Goal: Transaction & Acquisition: Purchase product/service

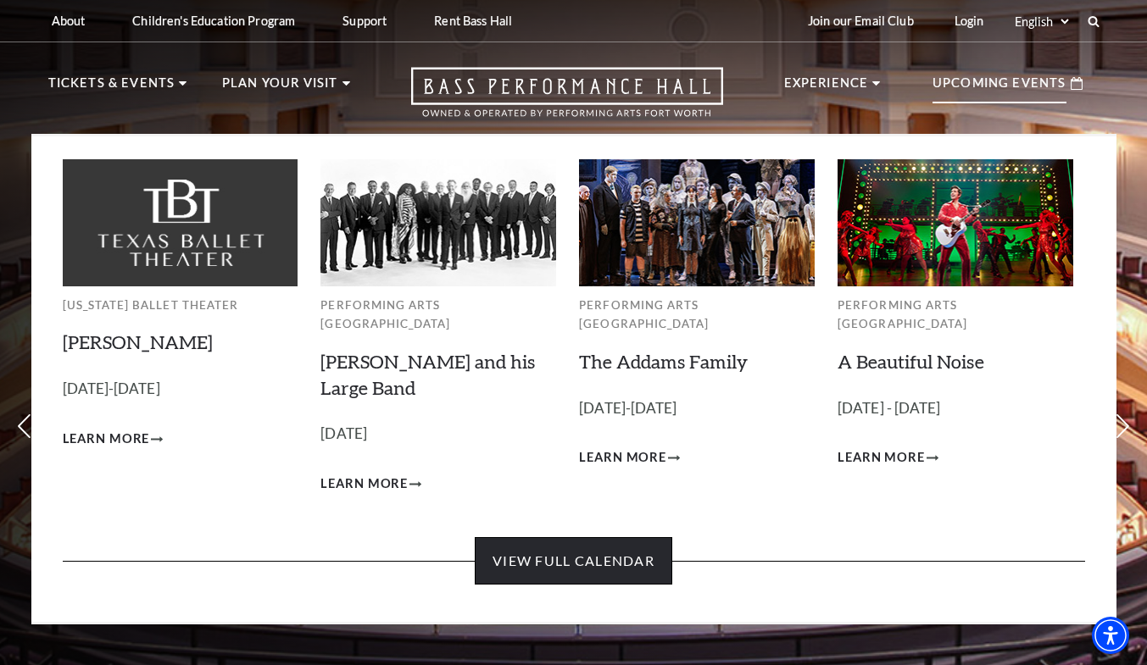
click at [616, 547] on link "View Full Calendar" at bounding box center [574, 560] width 198 height 47
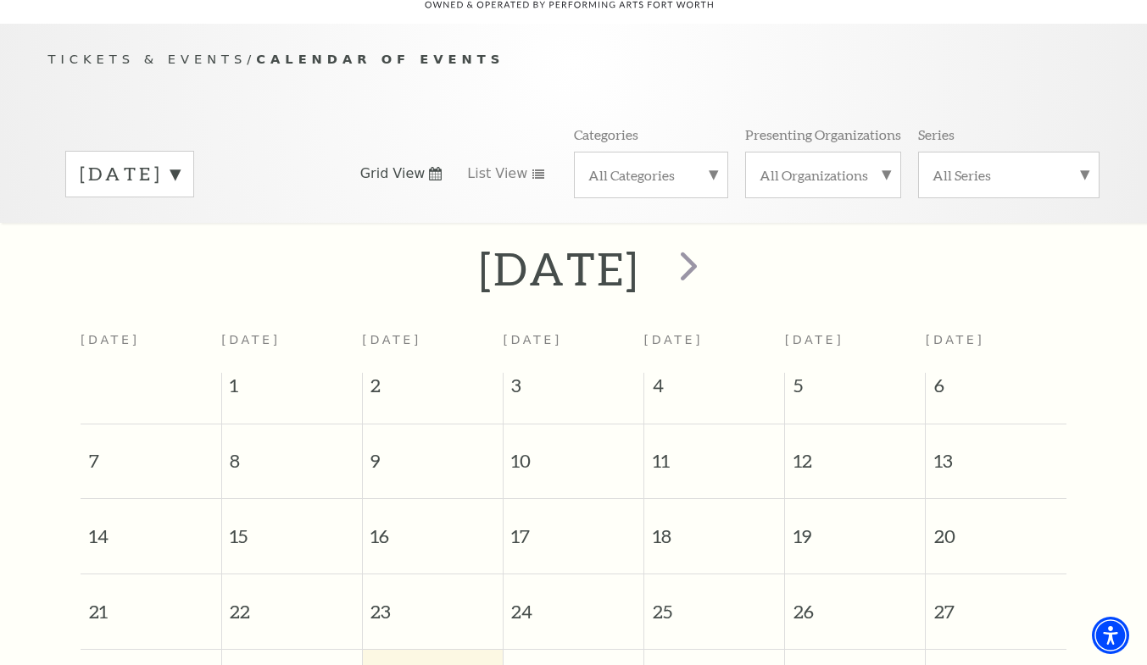
scroll to position [150, 0]
click at [713, 242] on span "next" at bounding box center [689, 263] width 48 height 48
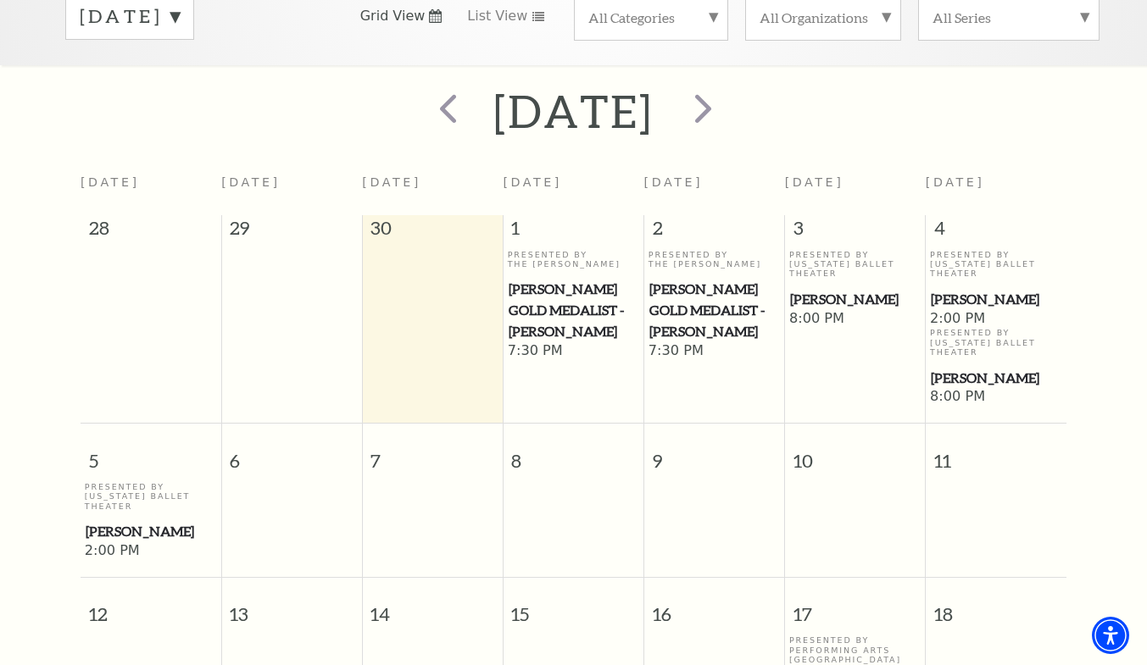
scroll to position [303, 0]
click at [727, 101] on span "next" at bounding box center [703, 110] width 48 height 48
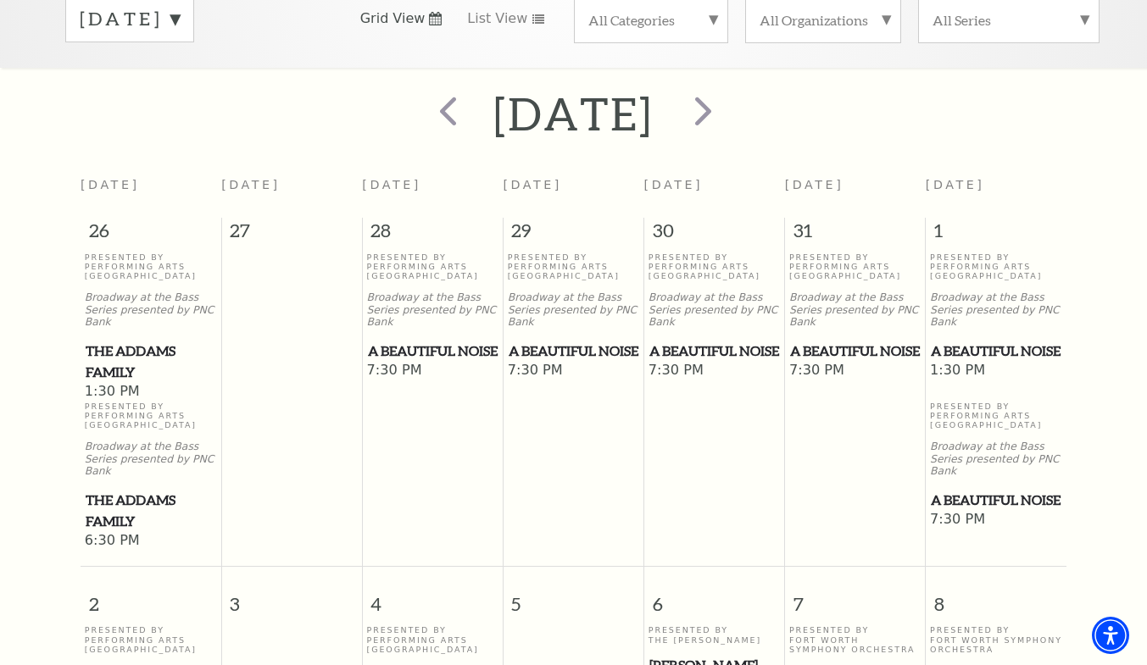
scroll to position [142, 0]
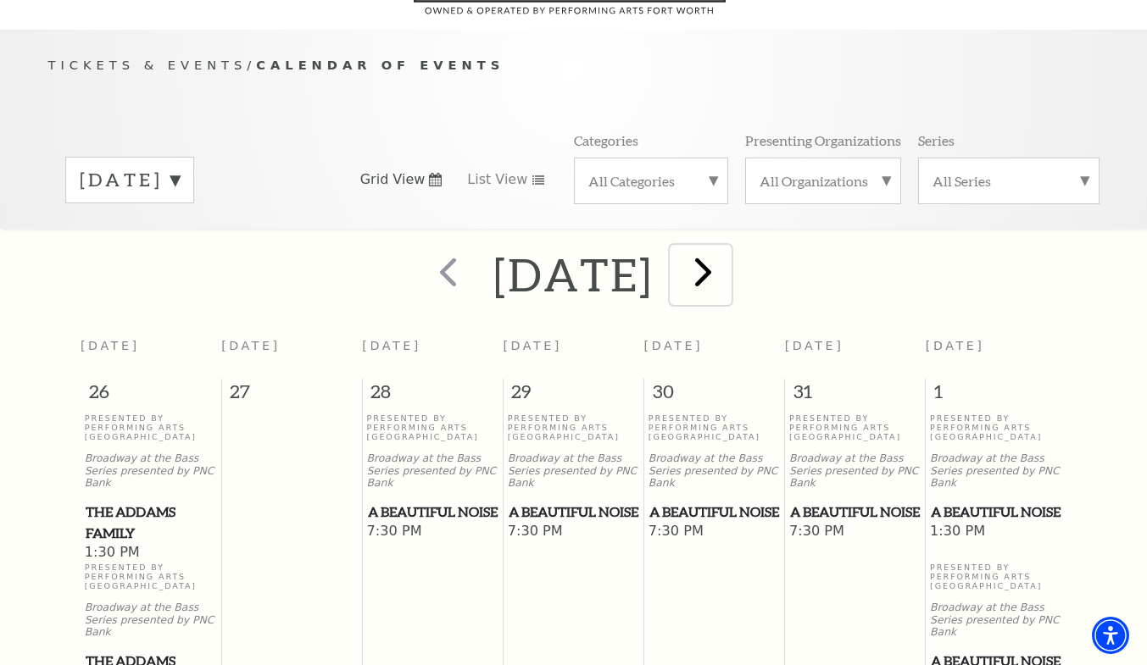
click at [727, 254] on span "next" at bounding box center [703, 272] width 48 height 48
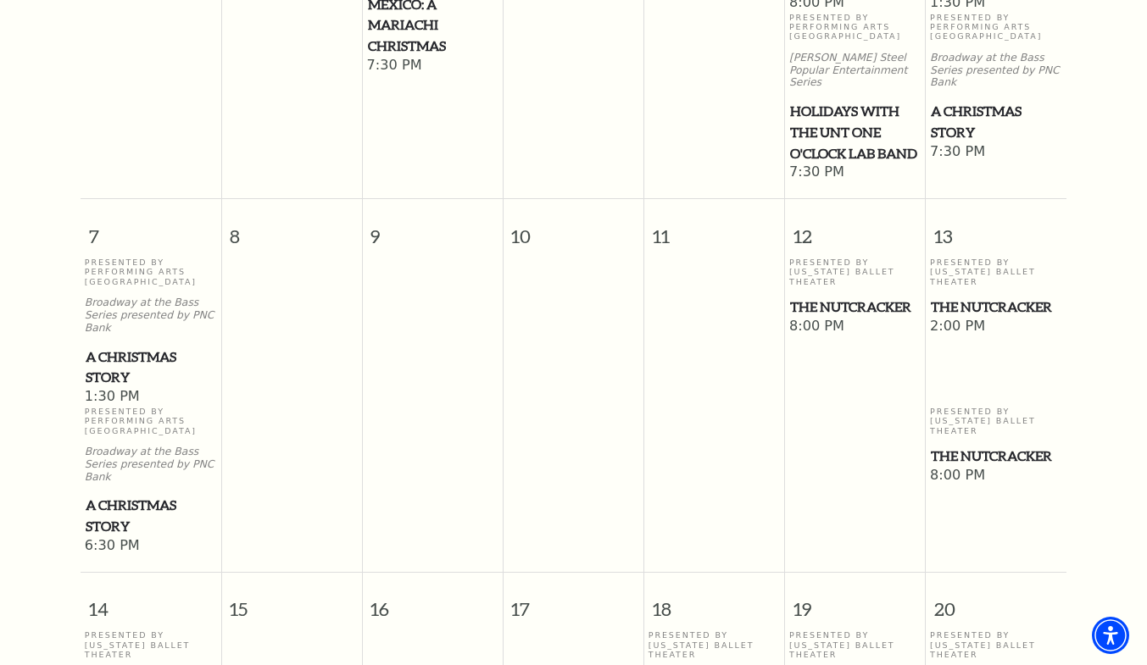
scroll to position [690, 0]
click at [109, 497] on span "A Christmas Story" at bounding box center [151, 518] width 131 height 42
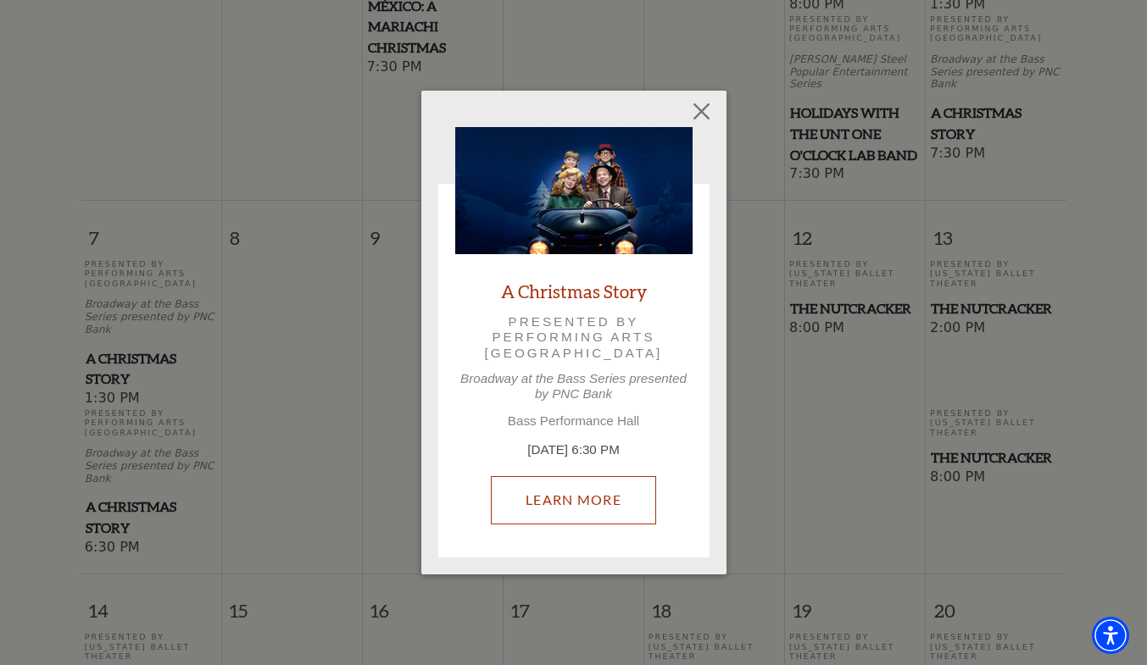
click at [564, 504] on link "Learn More" at bounding box center [573, 499] width 165 height 47
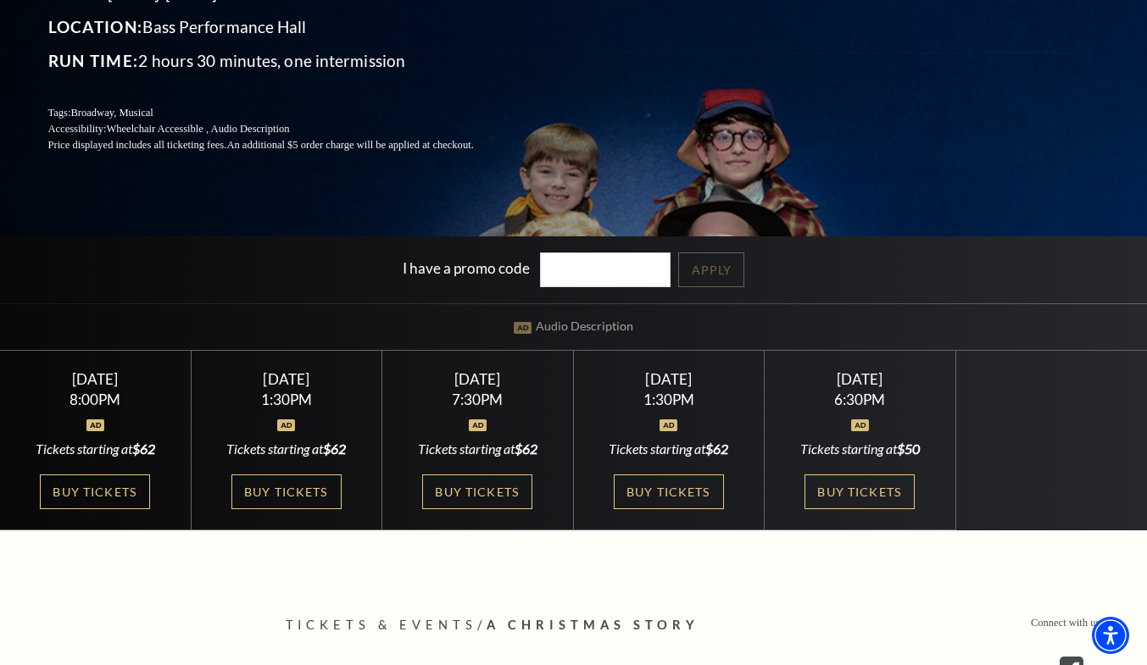
scroll to position [309, 0]
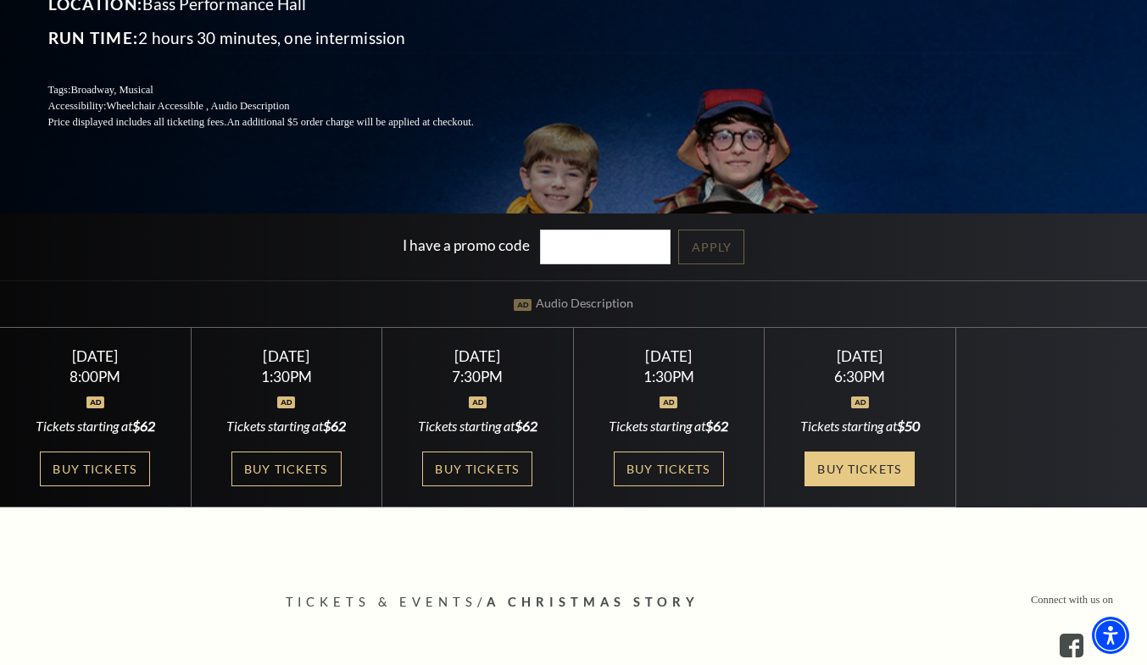
click at [866, 469] on link "Buy Tickets" at bounding box center [859, 469] width 110 height 35
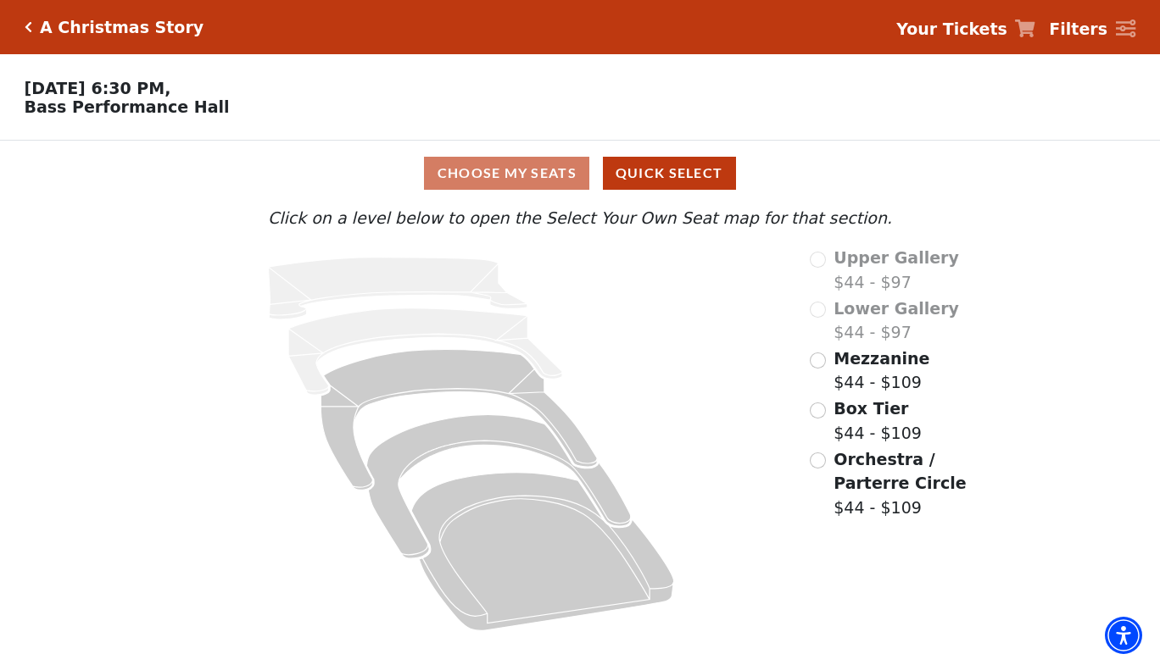
click at [513, 177] on div "Choose My Seats Quick Select" at bounding box center [580, 173] width 870 height 33
click at [813, 467] on input "Orchestra / Parterre Circle$44 - $109\a" at bounding box center [818, 461] width 16 height 16
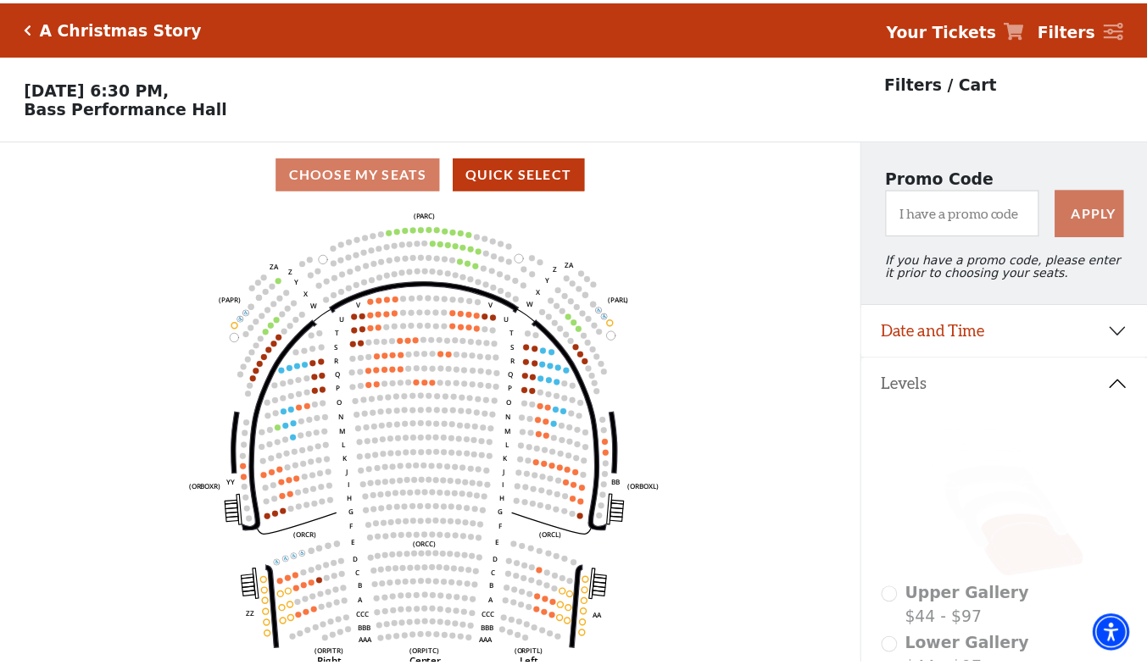
scroll to position [78, 0]
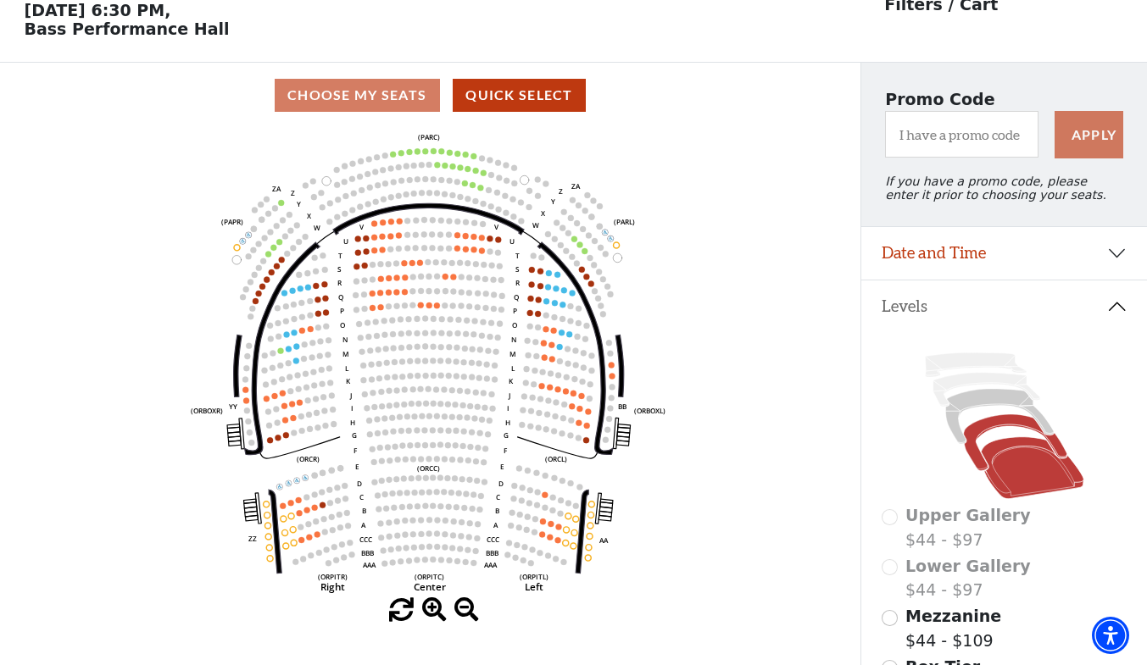
click at [1003, 430] on icon at bounding box center [1014, 443] width 103 height 56
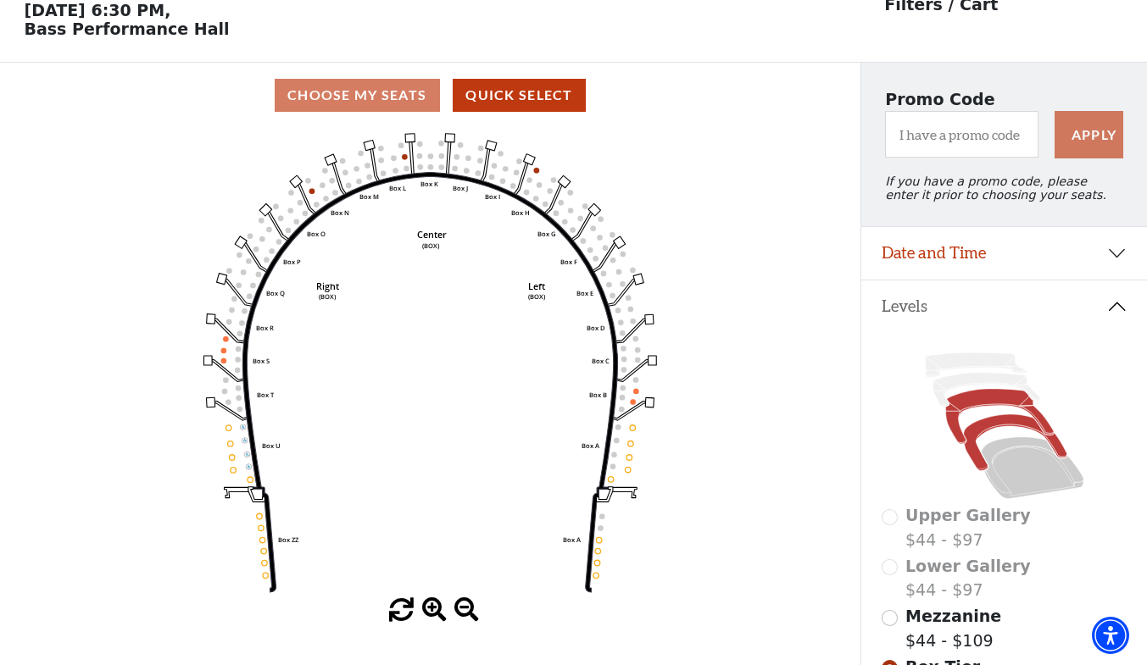
click at [980, 412] on icon at bounding box center [999, 416] width 108 height 55
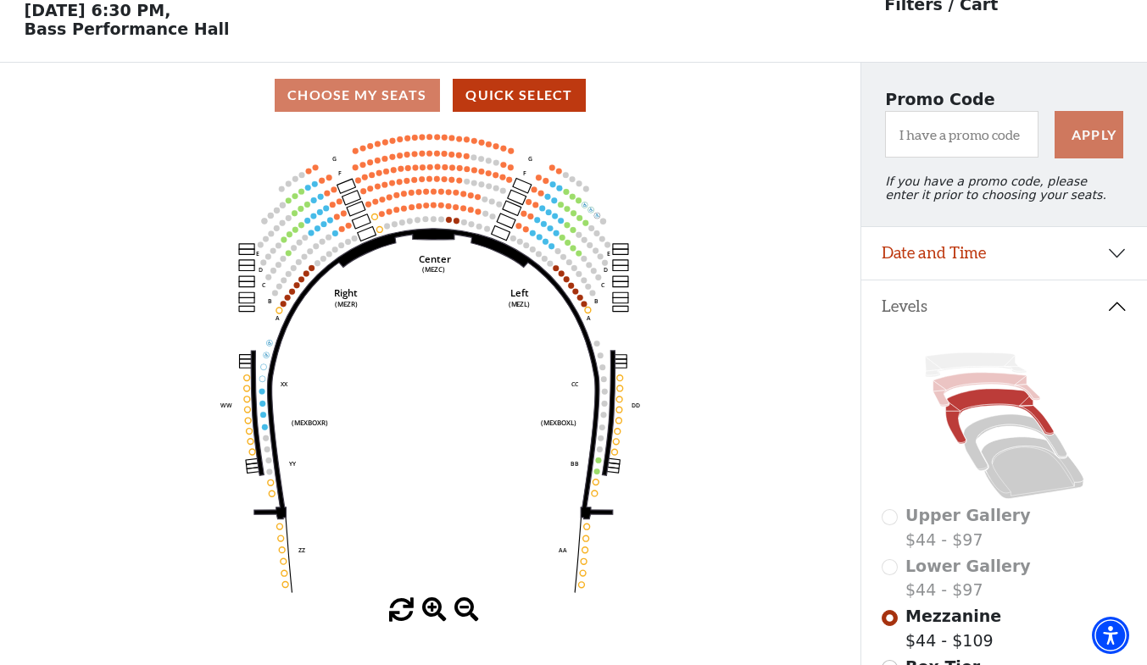
click at [980, 392] on icon at bounding box center [985, 390] width 107 height 34
click at [1010, 456] on icon at bounding box center [1032, 468] width 103 height 62
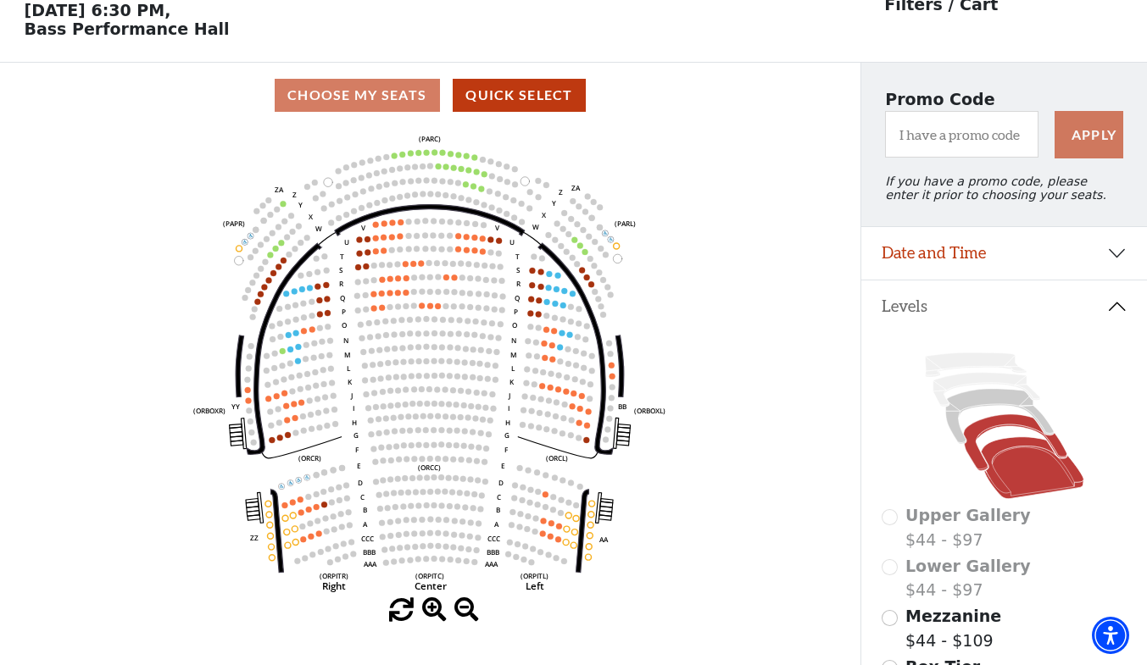
click at [993, 433] on icon at bounding box center [1014, 443] width 103 height 56
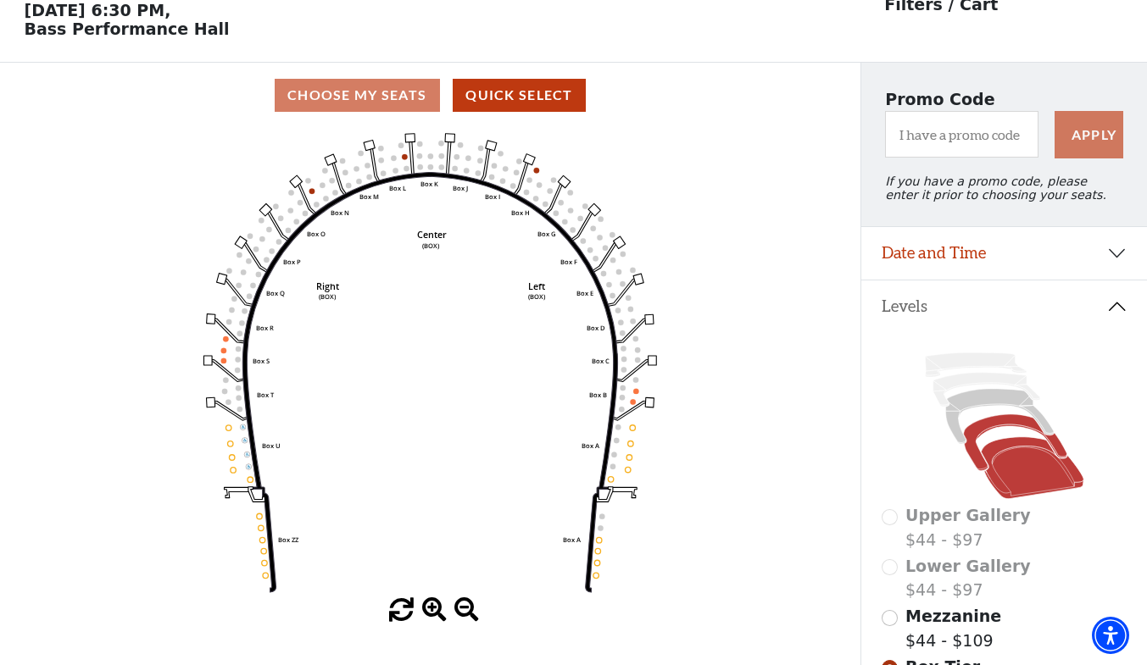
click at [1033, 476] on icon at bounding box center [1032, 468] width 103 height 62
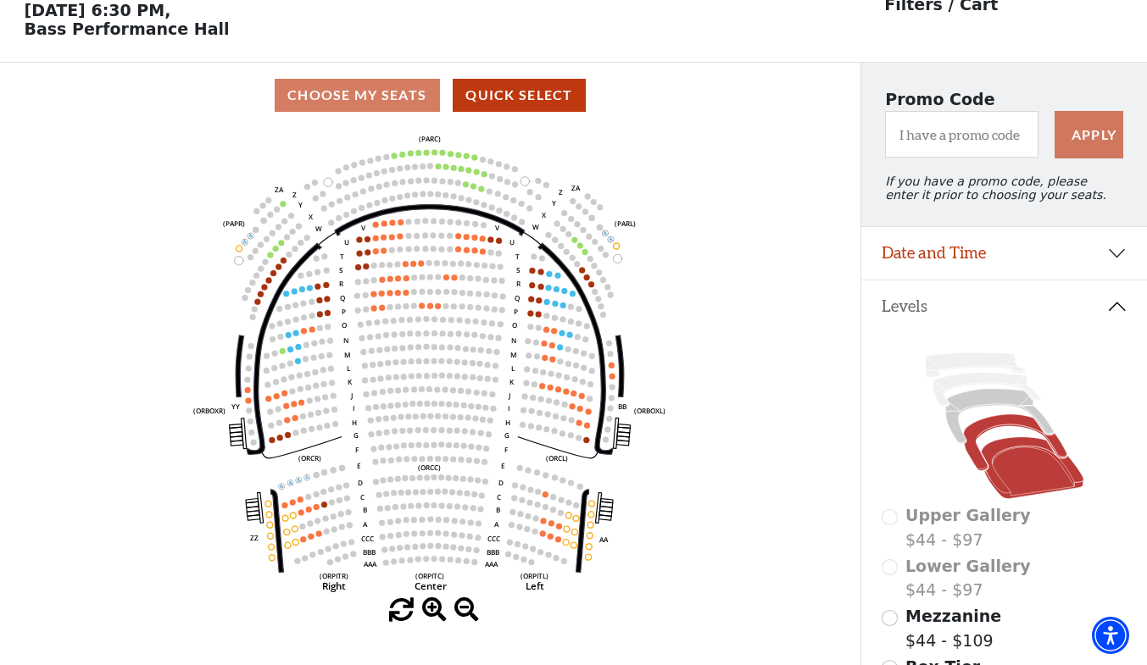
click at [984, 437] on icon at bounding box center [1014, 443] width 103 height 56
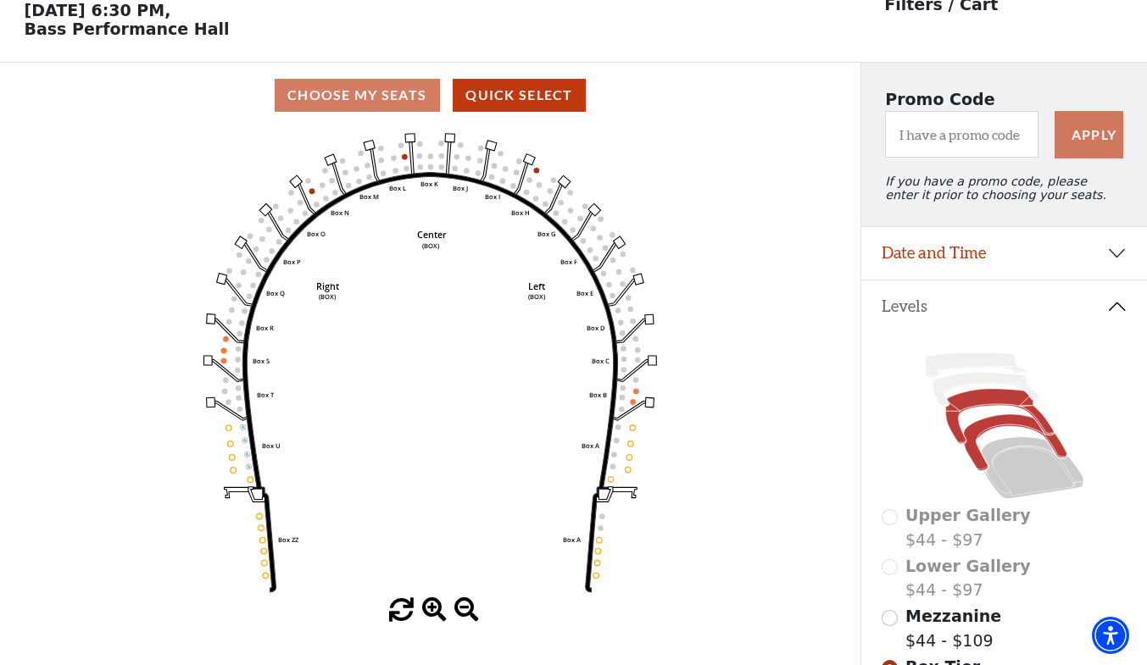
click at [984, 407] on icon at bounding box center [999, 416] width 108 height 55
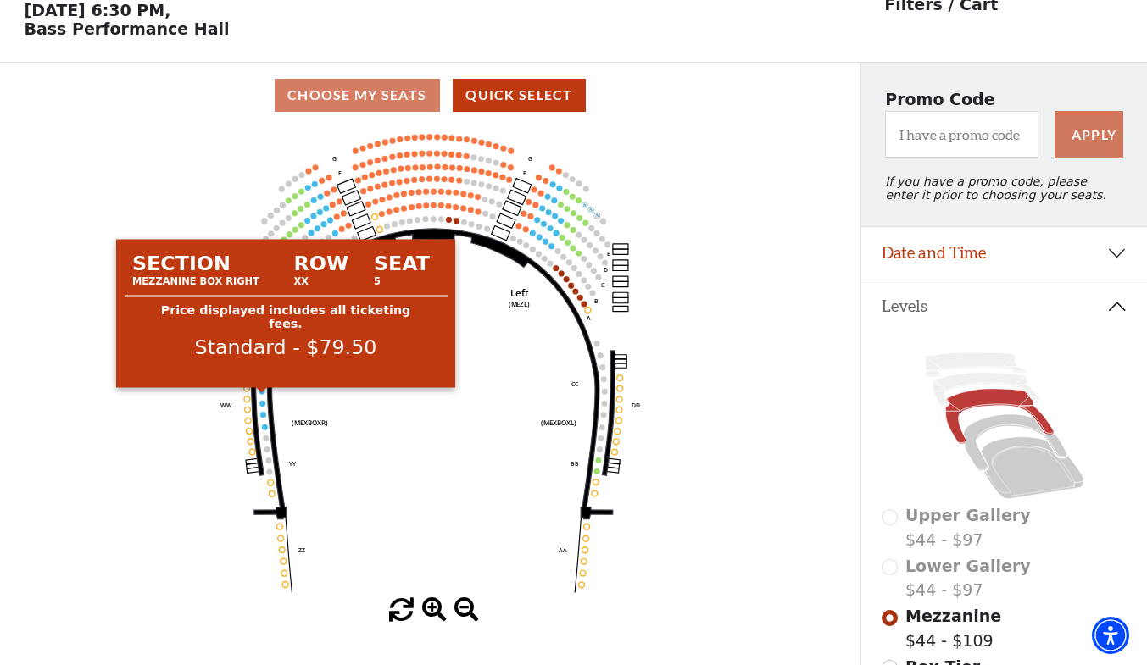
click at [264, 394] on circle at bounding box center [262, 391] width 6 height 6
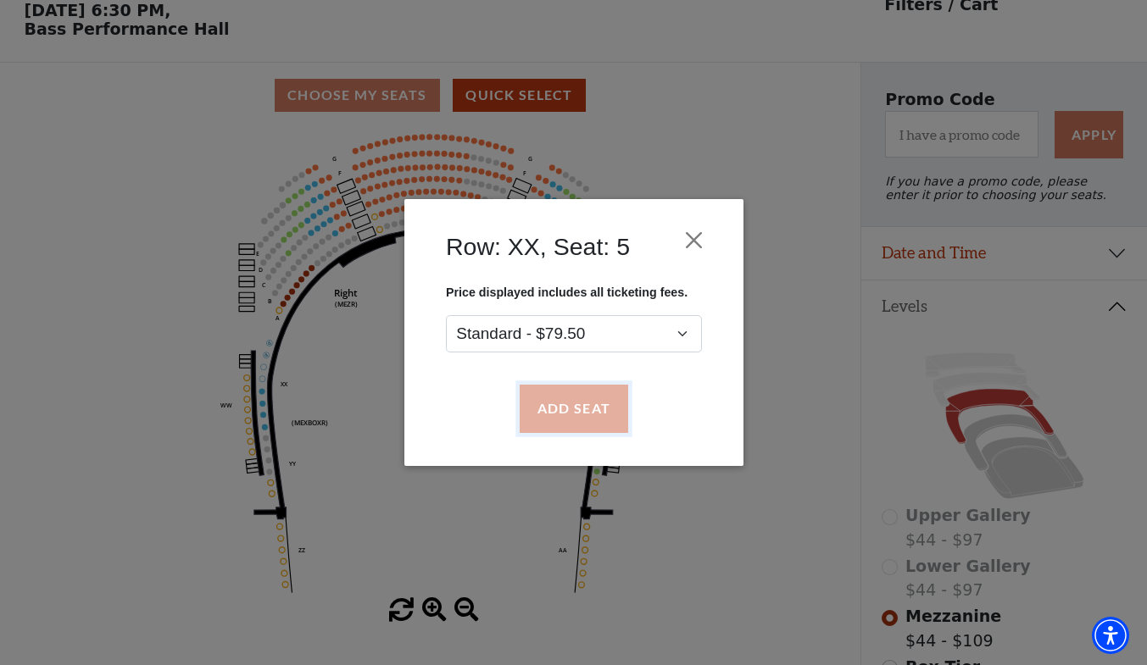
click at [571, 408] on button "Add Seat" at bounding box center [573, 409] width 109 height 47
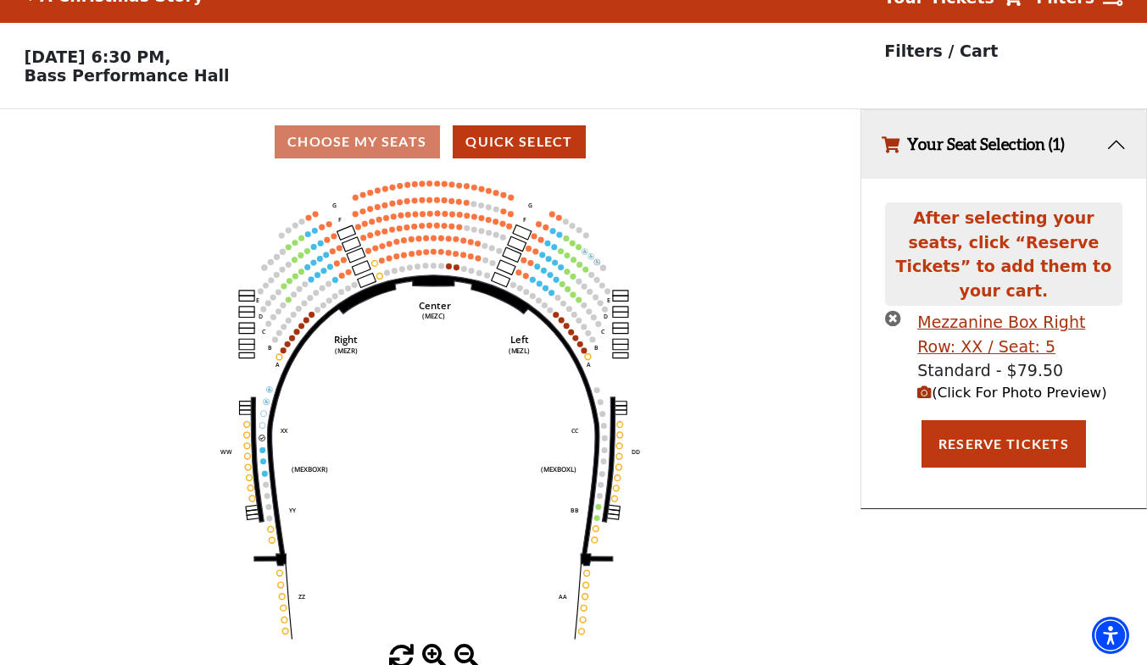
scroll to position [0, 0]
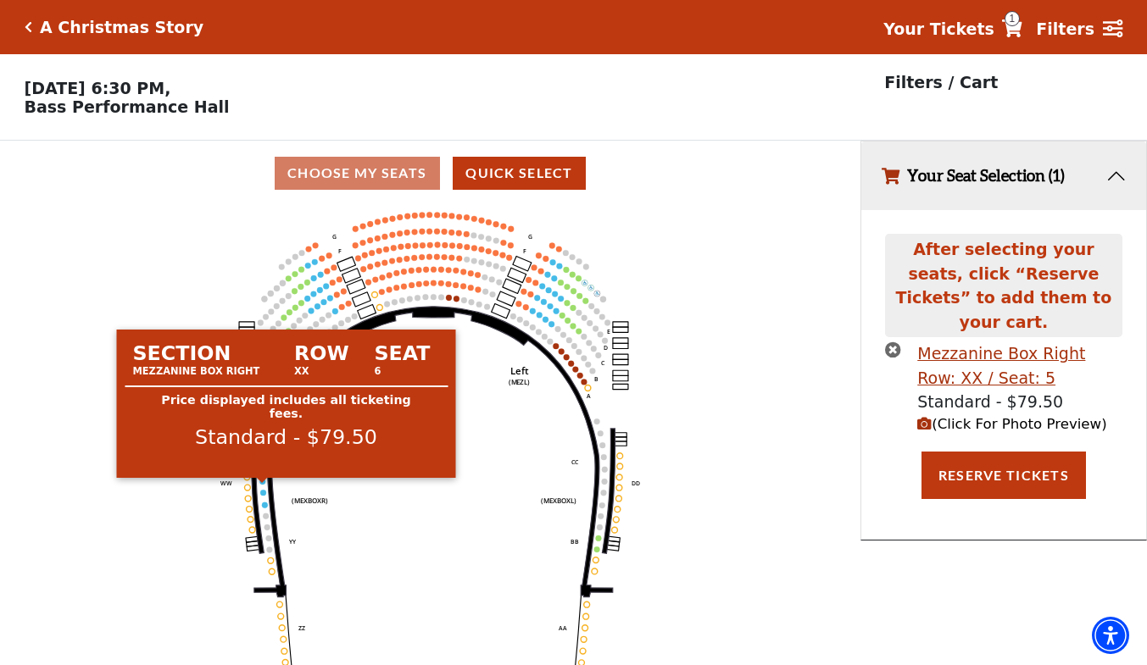
click at [263, 485] on circle at bounding box center [262, 482] width 6 height 6
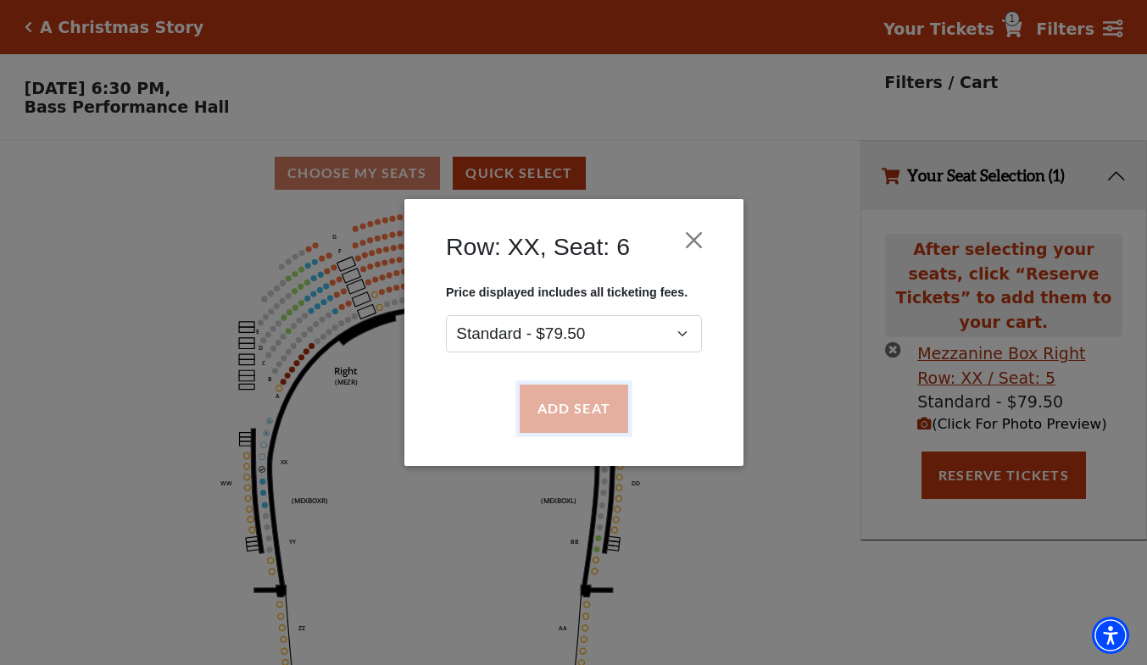
click at [570, 404] on button "Add Seat" at bounding box center [573, 409] width 109 height 47
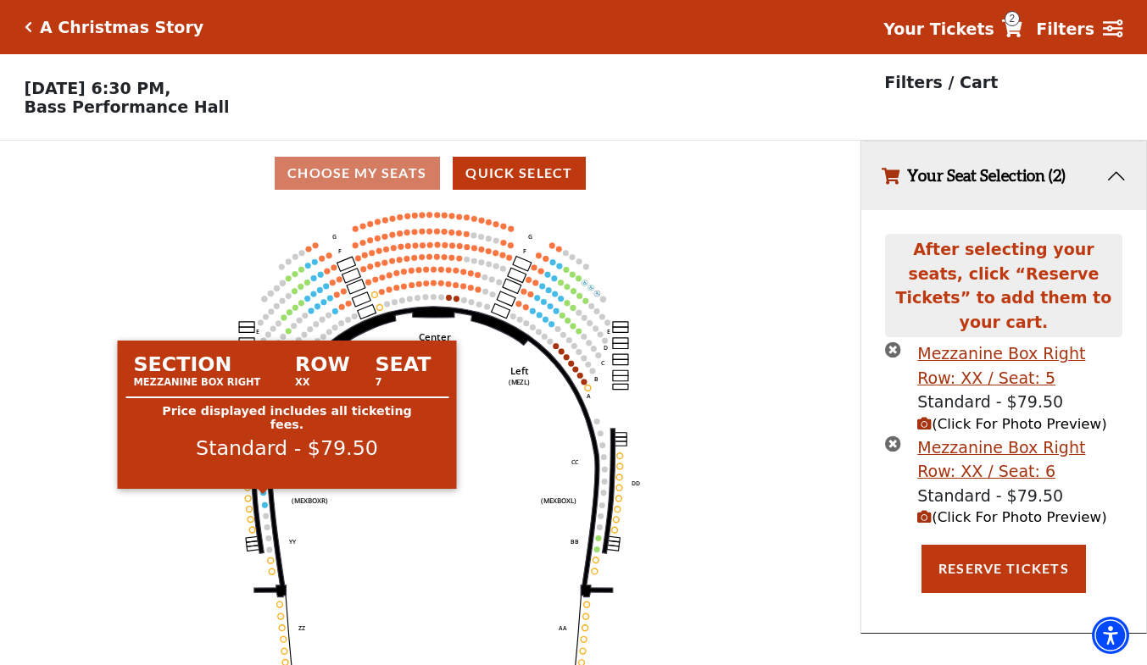
click at [262, 496] on circle at bounding box center [263, 493] width 6 height 6
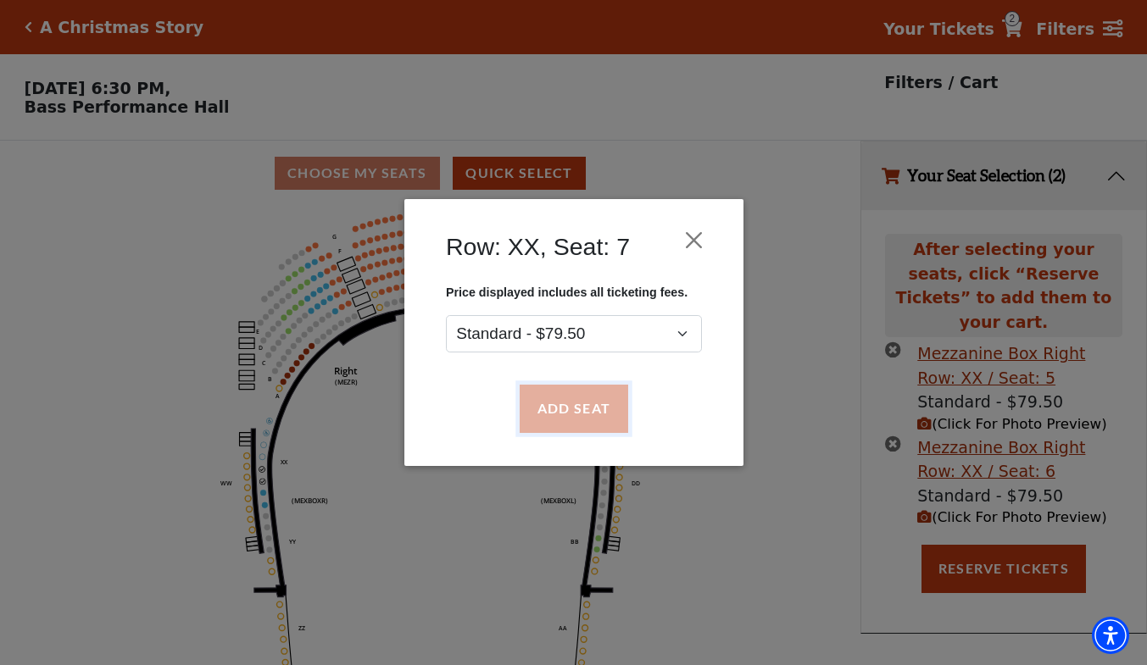
click at [582, 409] on button "Add Seat" at bounding box center [573, 409] width 109 height 47
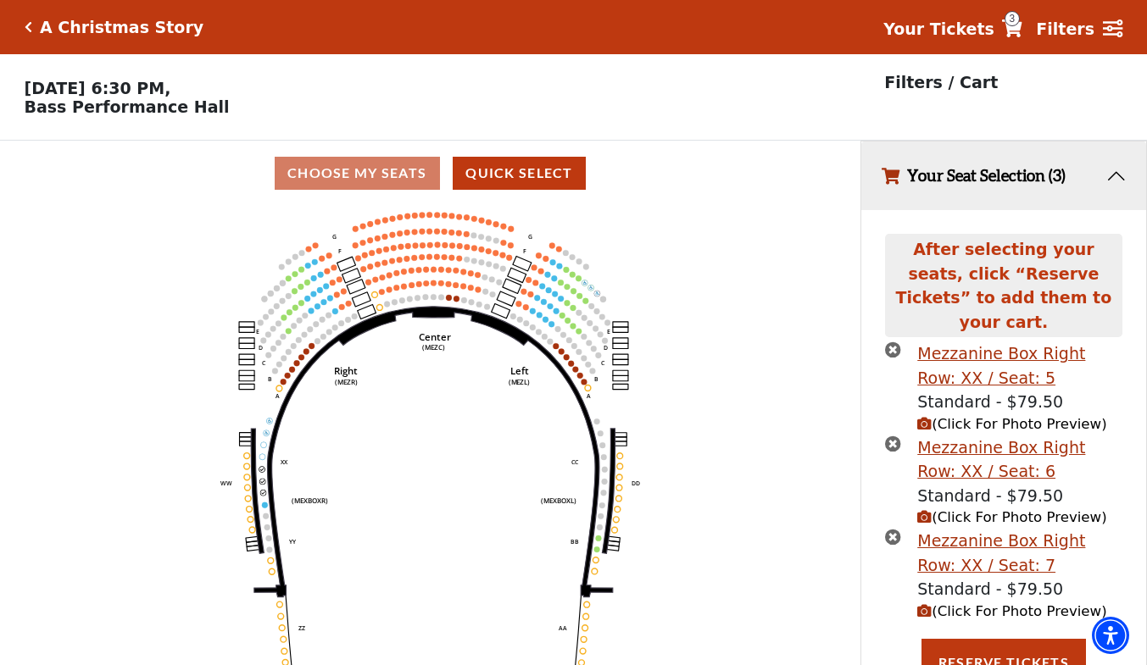
scroll to position [3, 0]
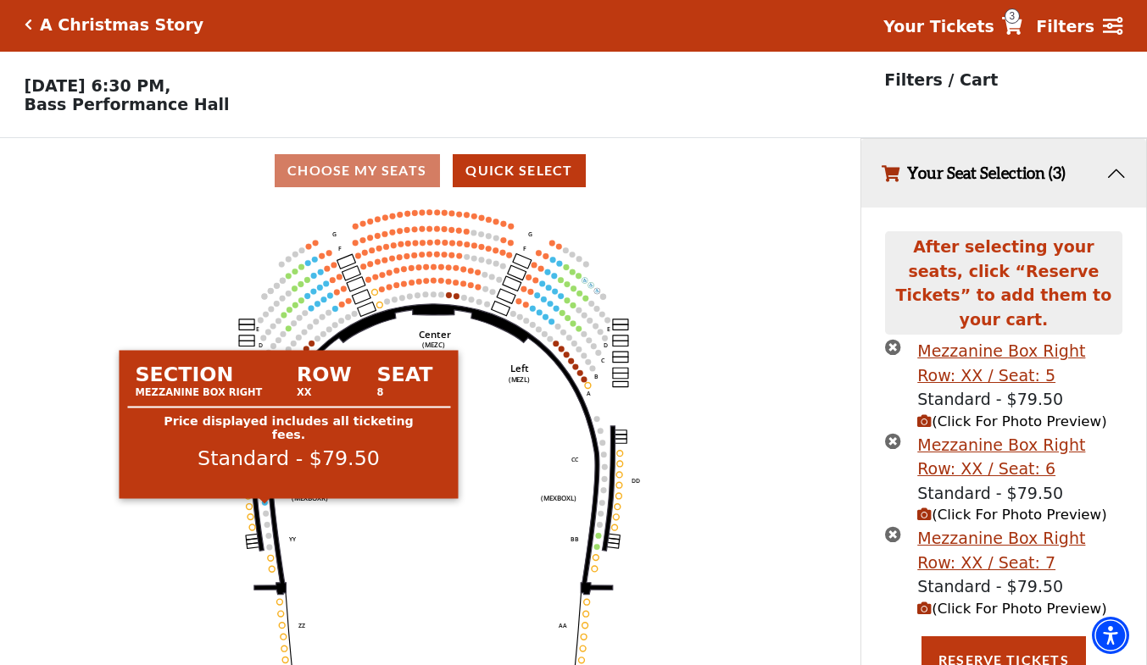
click at [266, 506] on circle at bounding box center [265, 503] width 6 height 6
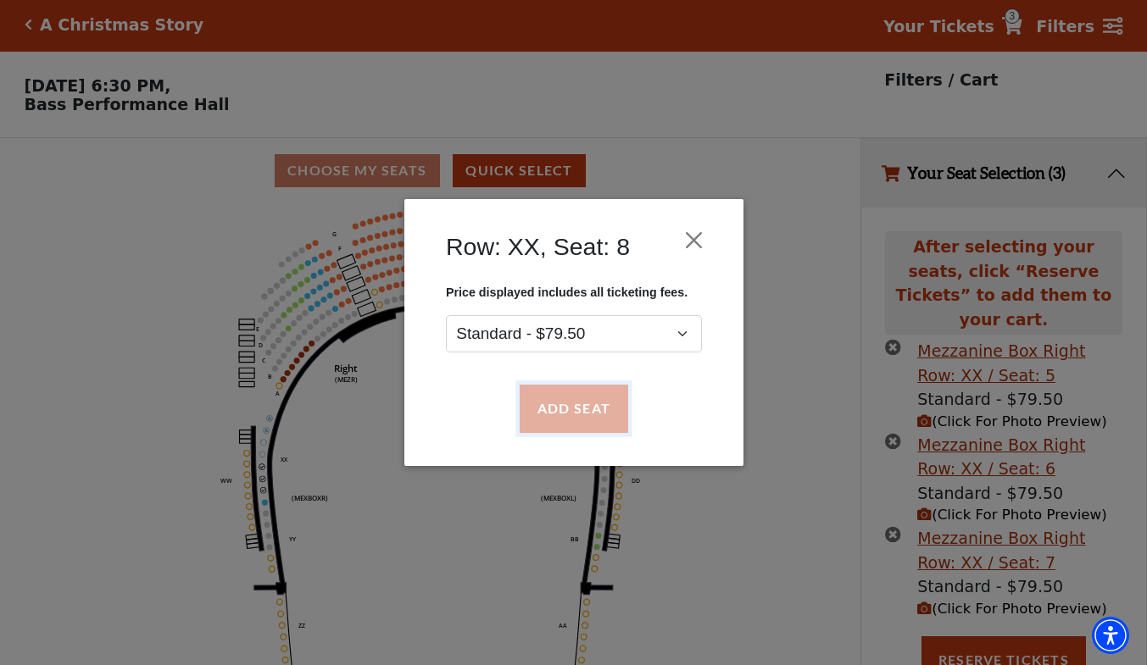
click at [591, 400] on button "Add Seat" at bounding box center [573, 409] width 109 height 47
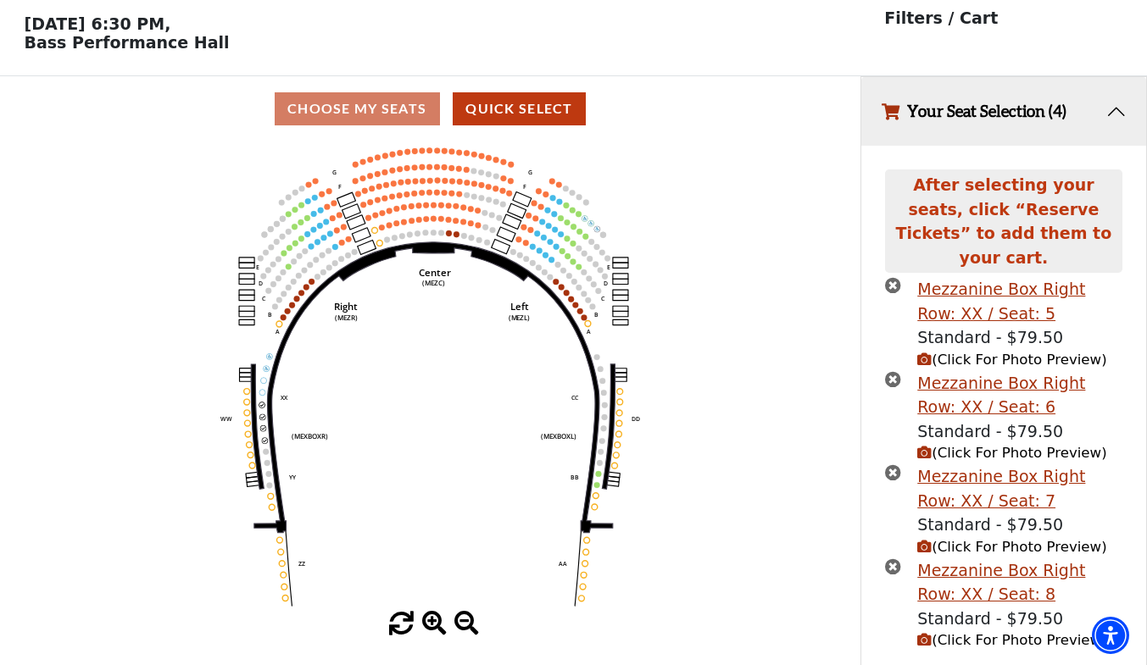
scroll to position [97, 0]
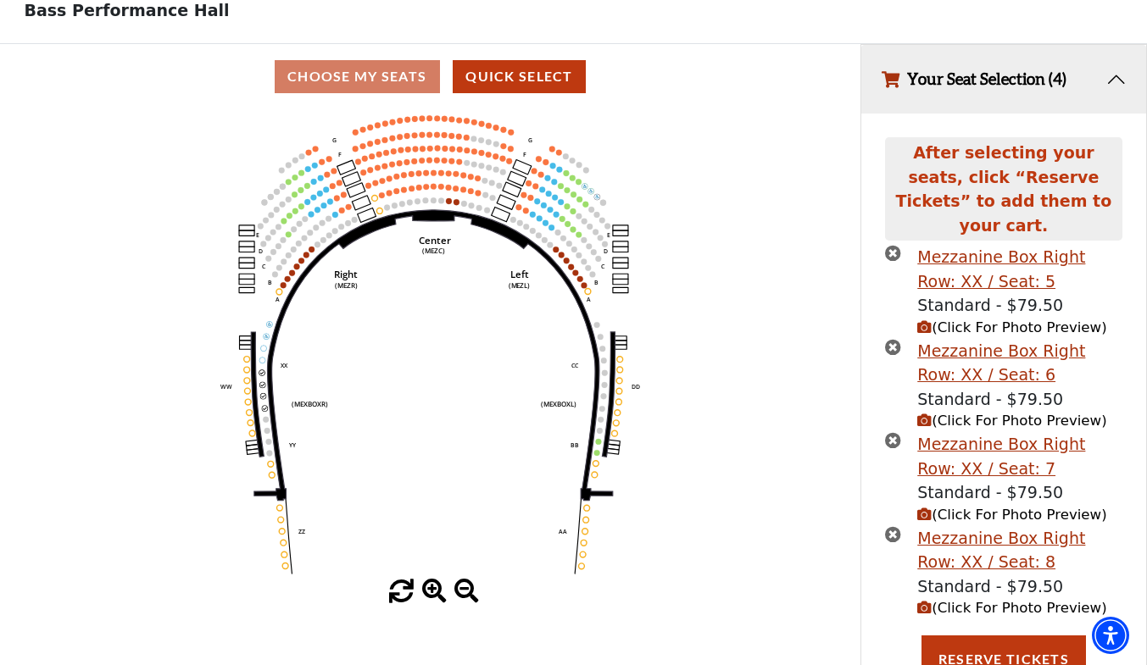
click at [930, 601] on icon "(Click For Photo Preview)" at bounding box center [924, 608] width 14 height 14
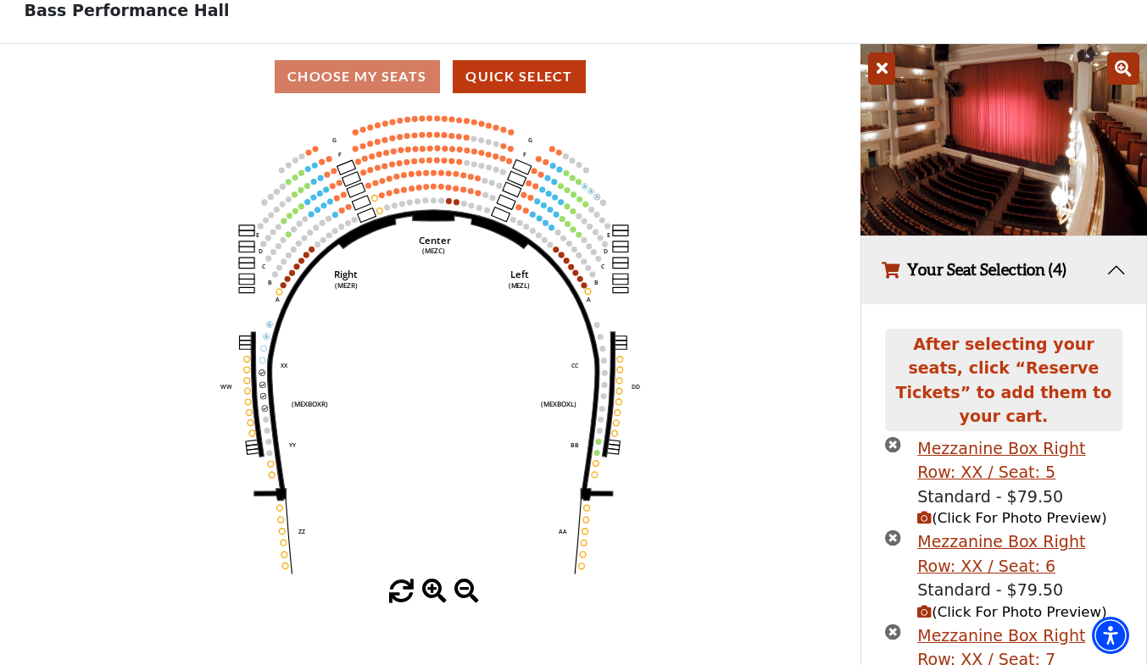
click at [722, 227] on icon "Center (MEZC) Right (MEZR) Left (MEZL) (MEXBOXR) (MEXBOXL) XX WW CC DD YY BB ZZ…" at bounding box center [430, 344] width 774 height 470
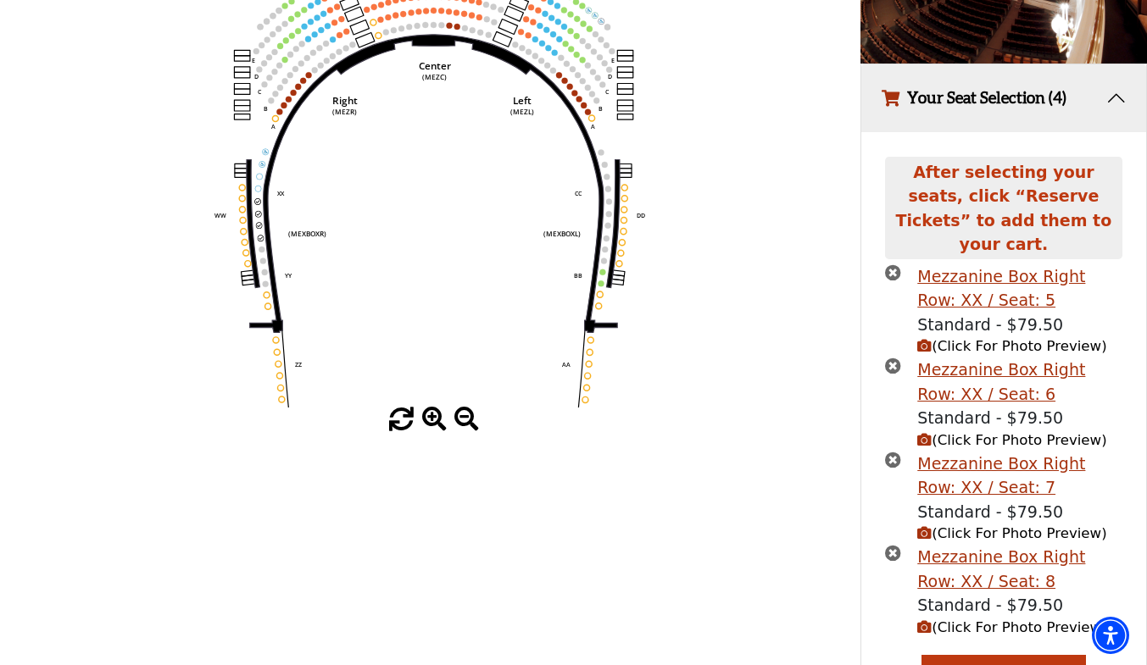
scroll to position [329, 0]
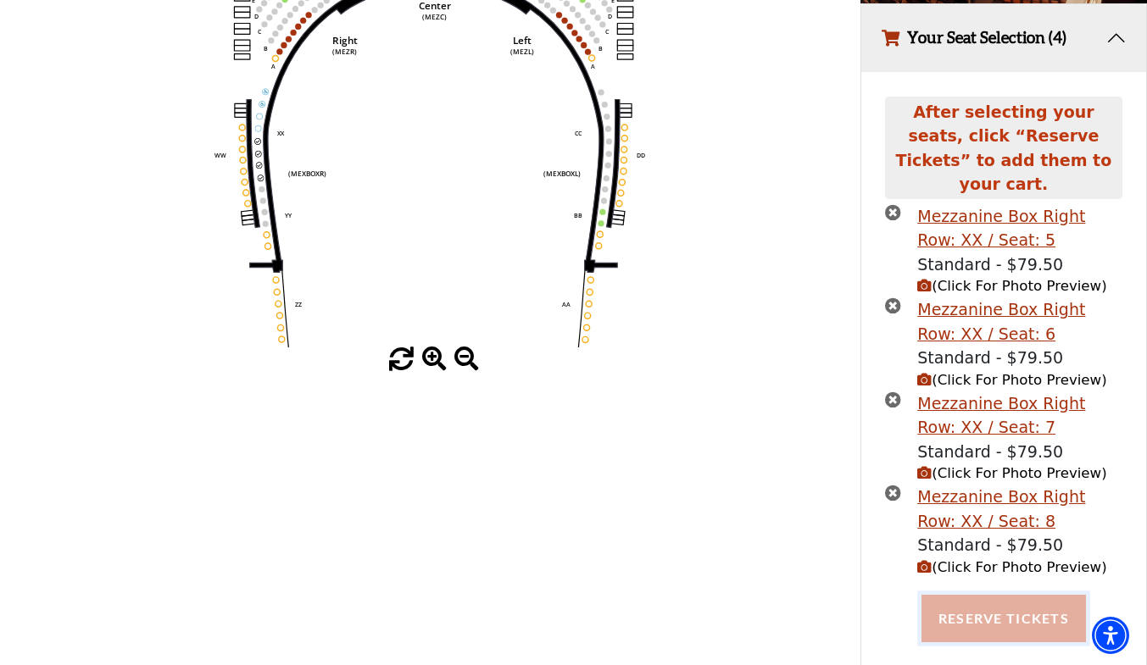
click at [988, 598] on button "Reserve Tickets" at bounding box center [1003, 618] width 164 height 47
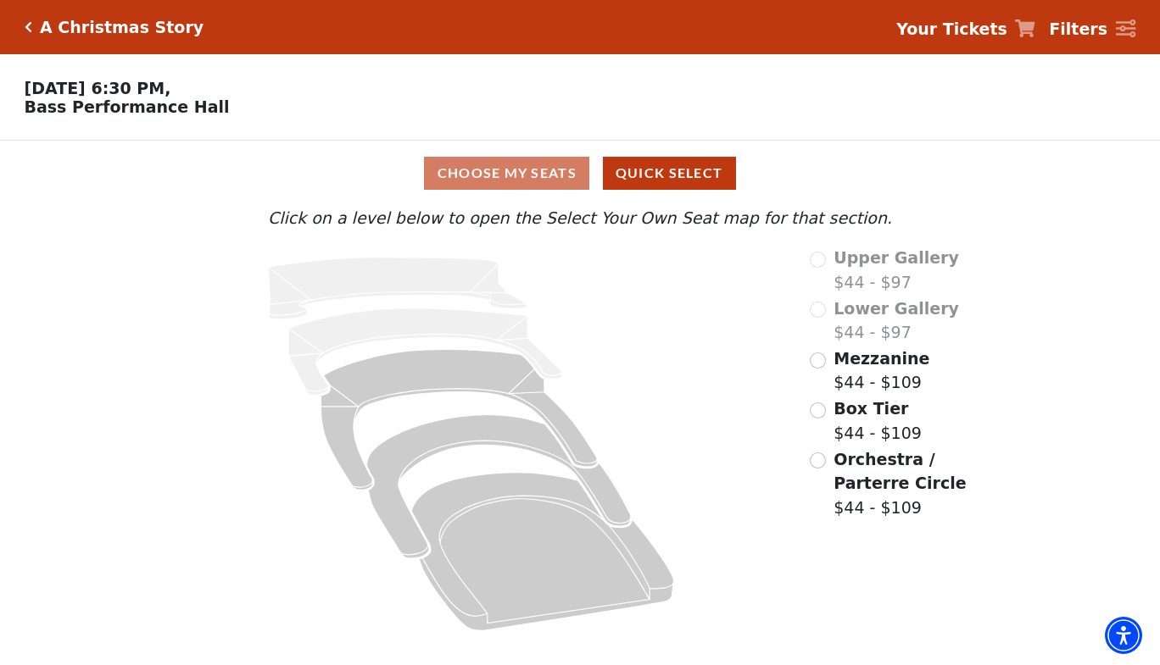
click at [31, 25] on icon "Click here to go back to filters" at bounding box center [29, 27] width 8 height 12
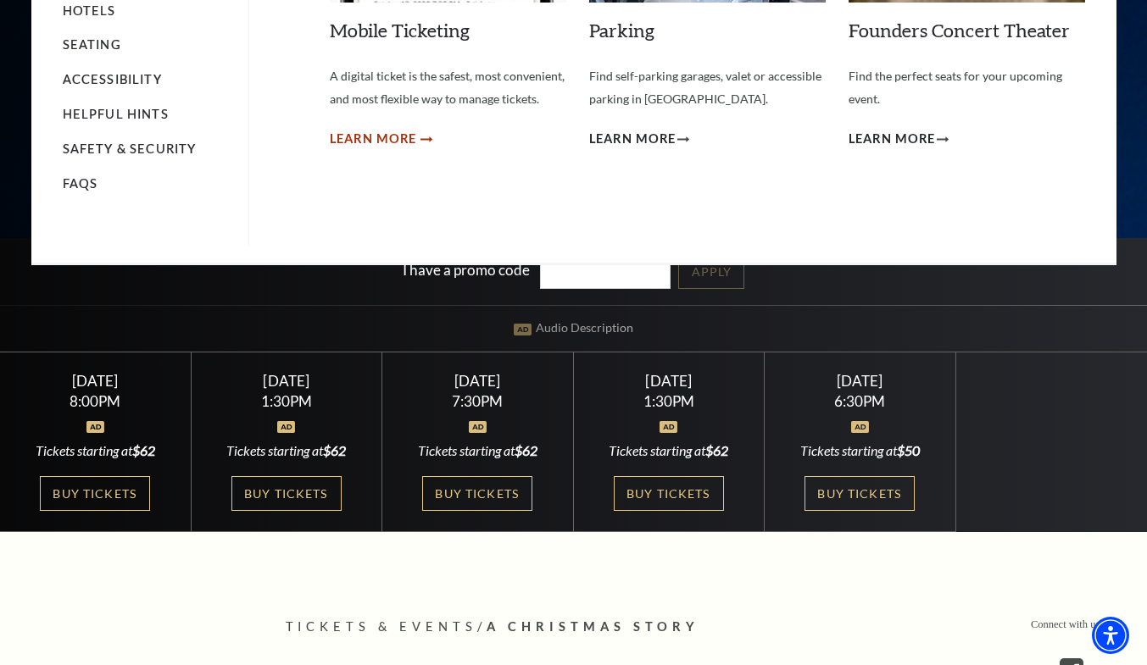
scroll to position [286, 0]
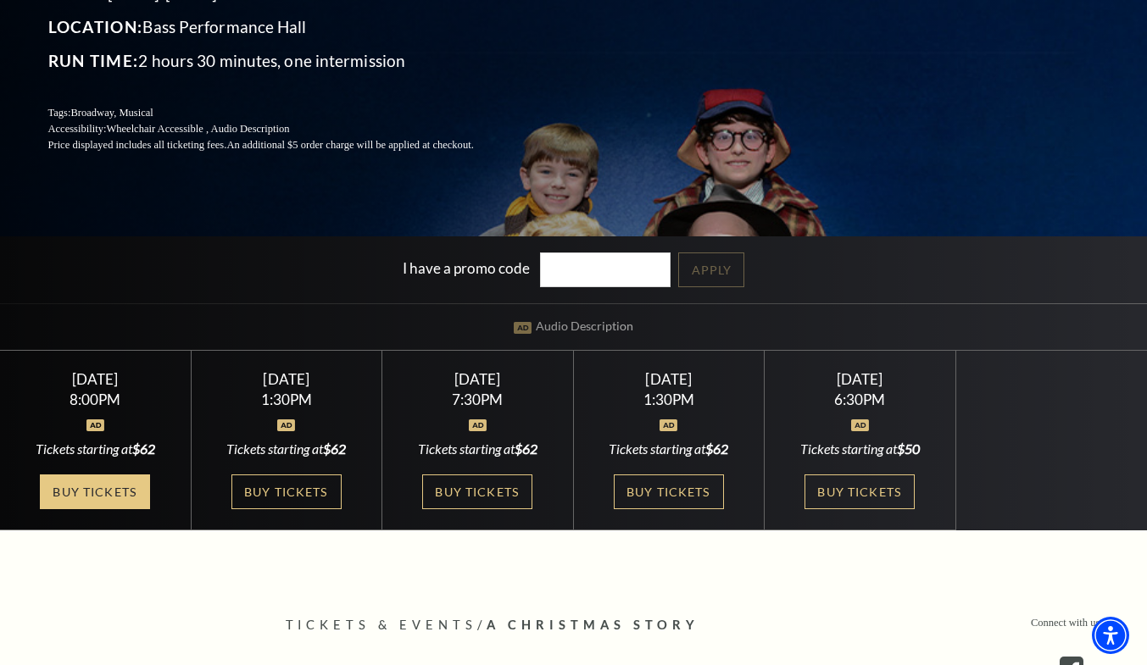
click at [86, 492] on link "Buy Tickets" at bounding box center [95, 492] width 110 height 35
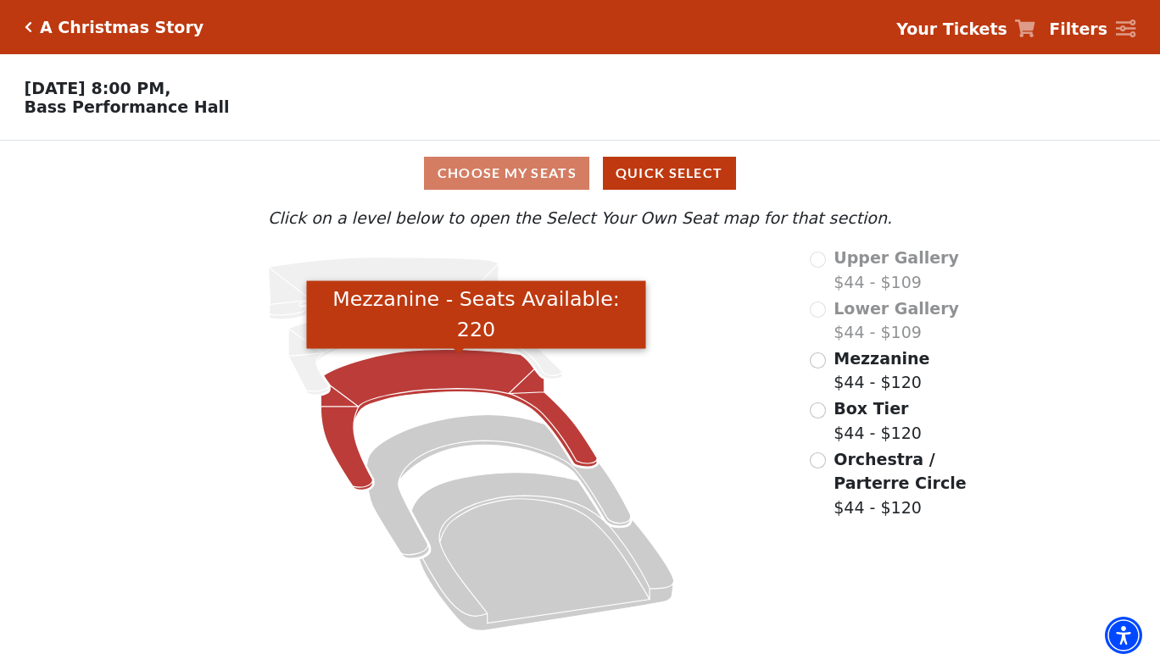
click at [404, 376] on icon "Mezzanine - Seats Available: 220" at bounding box center [459, 420] width 276 height 141
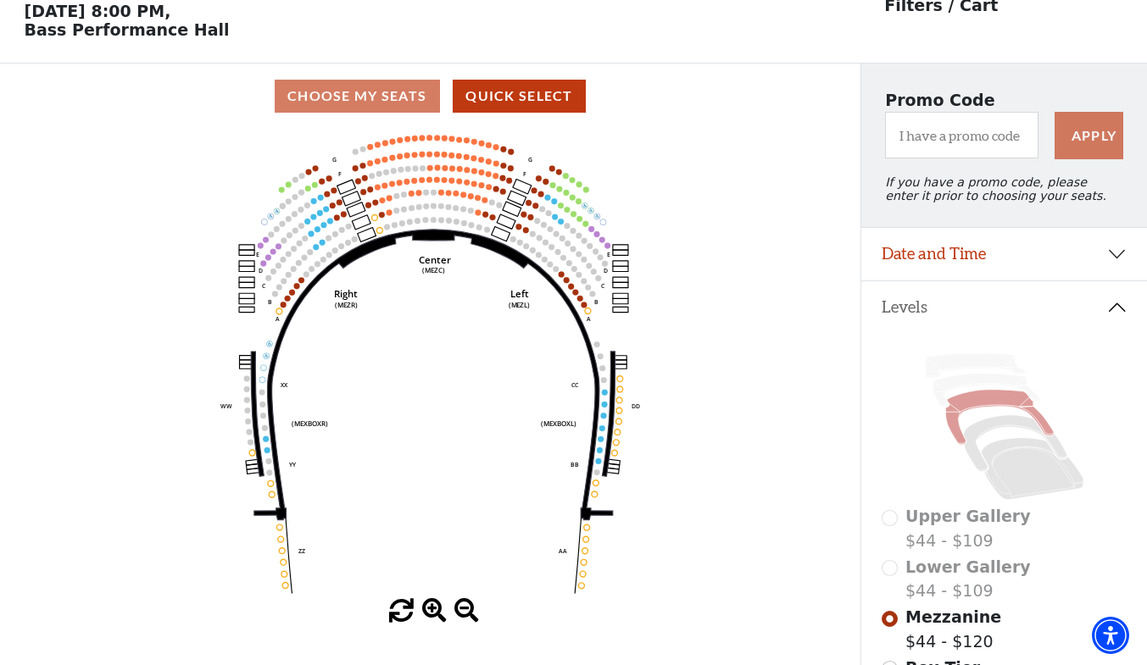
scroll to position [78, 0]
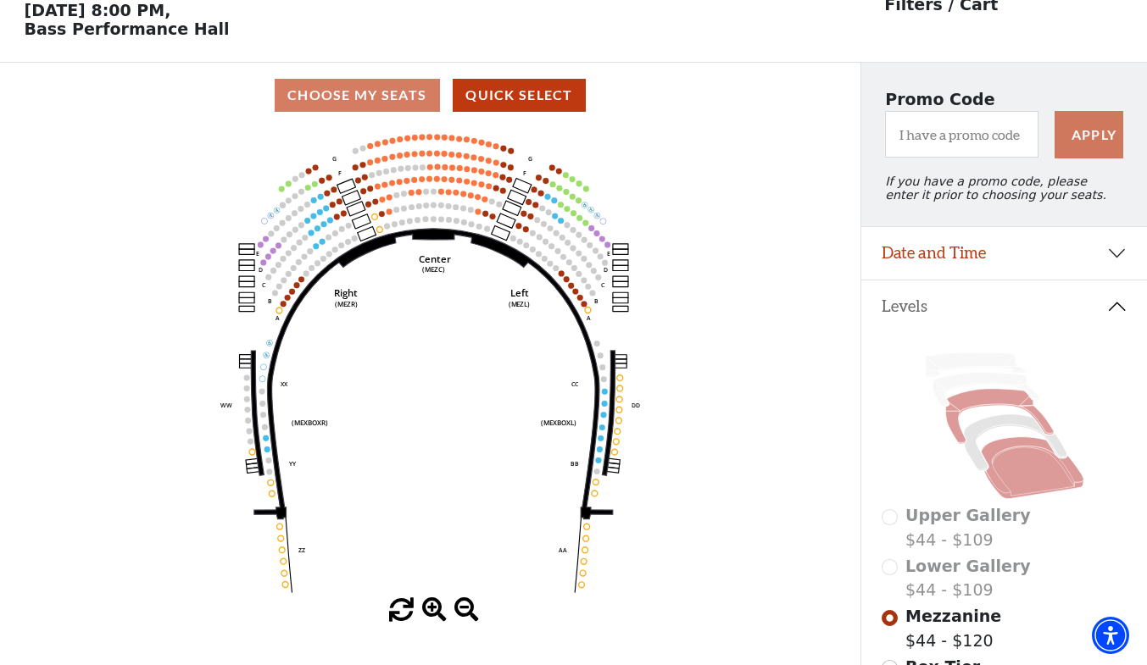
click at [1021, 483] on icon at bounding box center [1032, 468] width 103 height 62
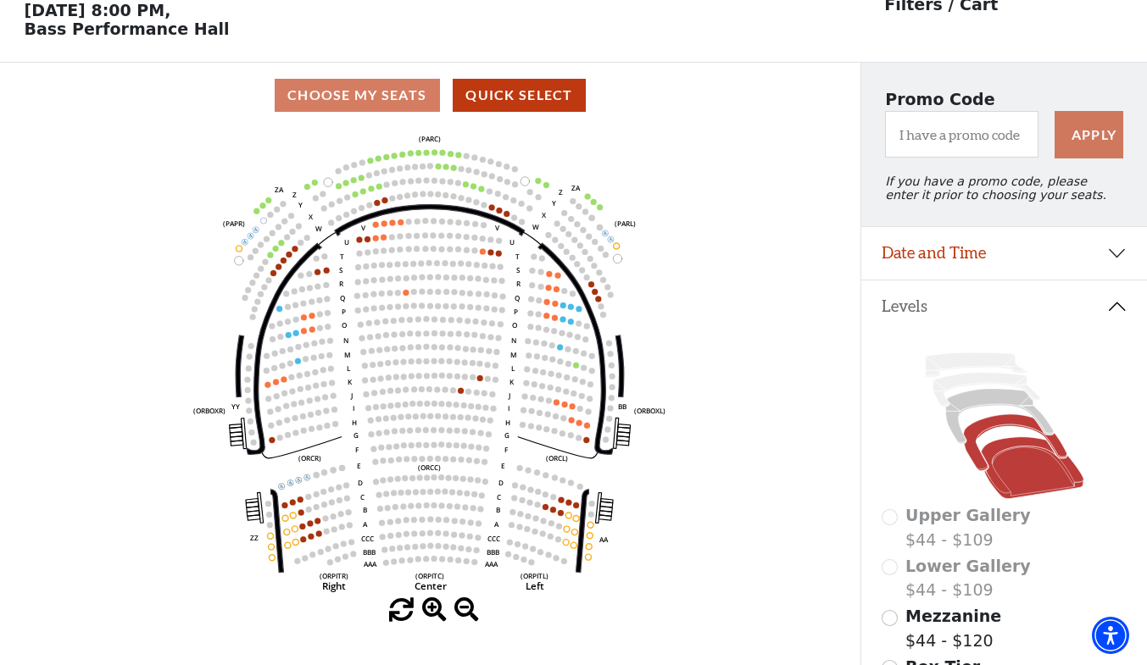
click at [999, 435] on icon at bounding box center [1014, 443] width 103 height 56
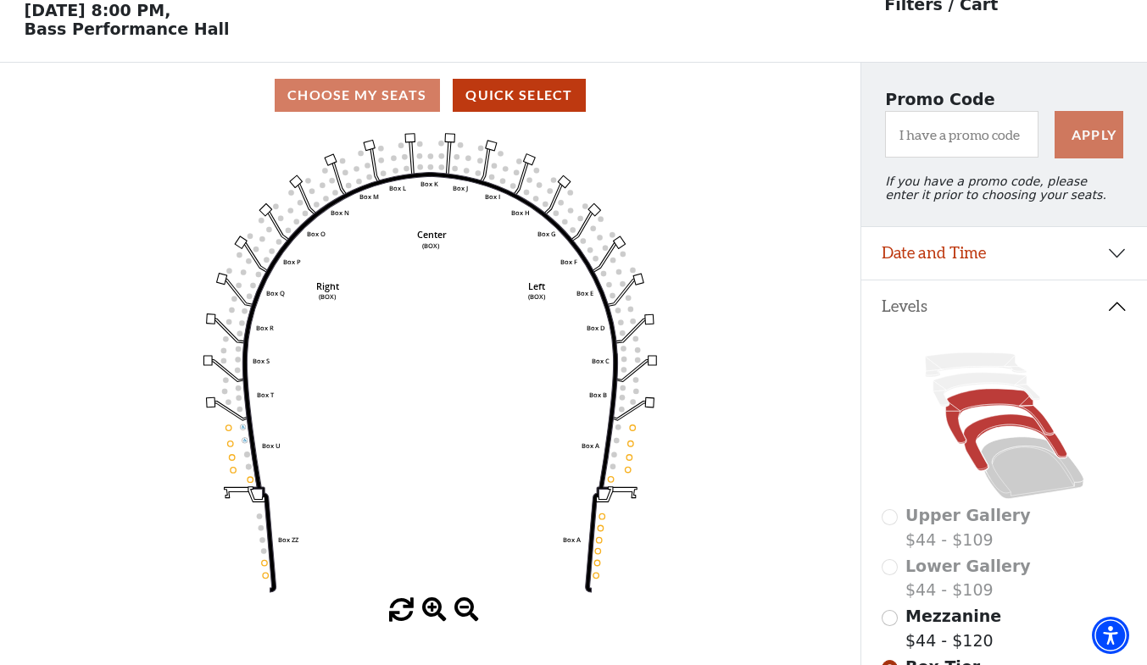
click at [983, 404] on icon at bounding box center [999, 416] width 108 height 55
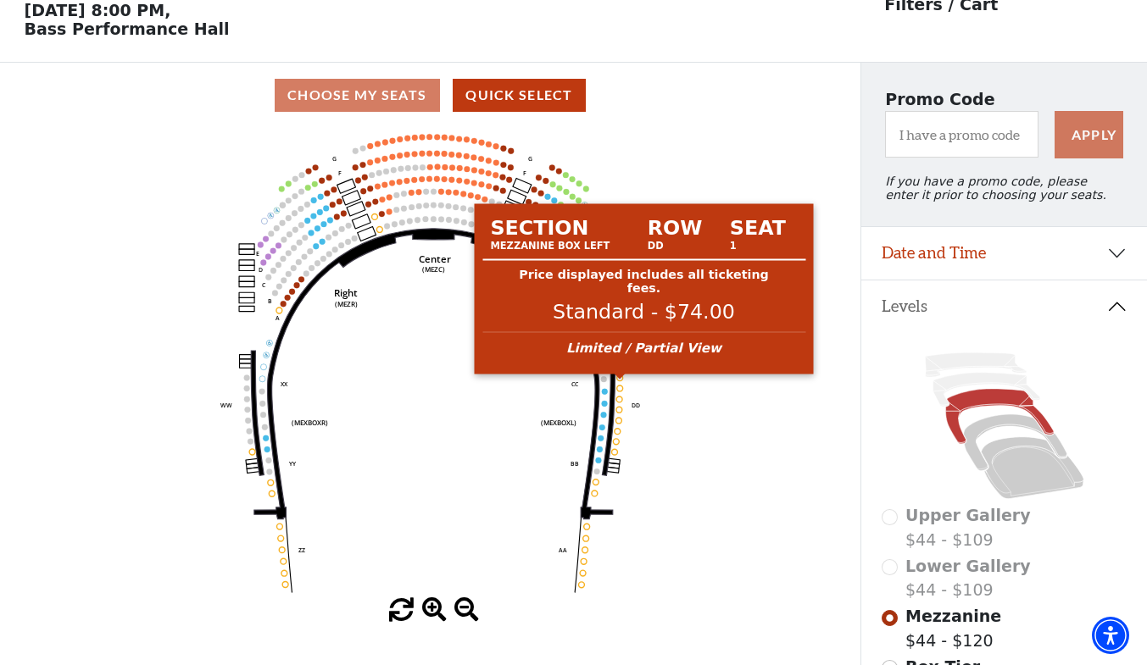
click at [621, 381] on circle at bounding box center [620, 378] width 6 height 6
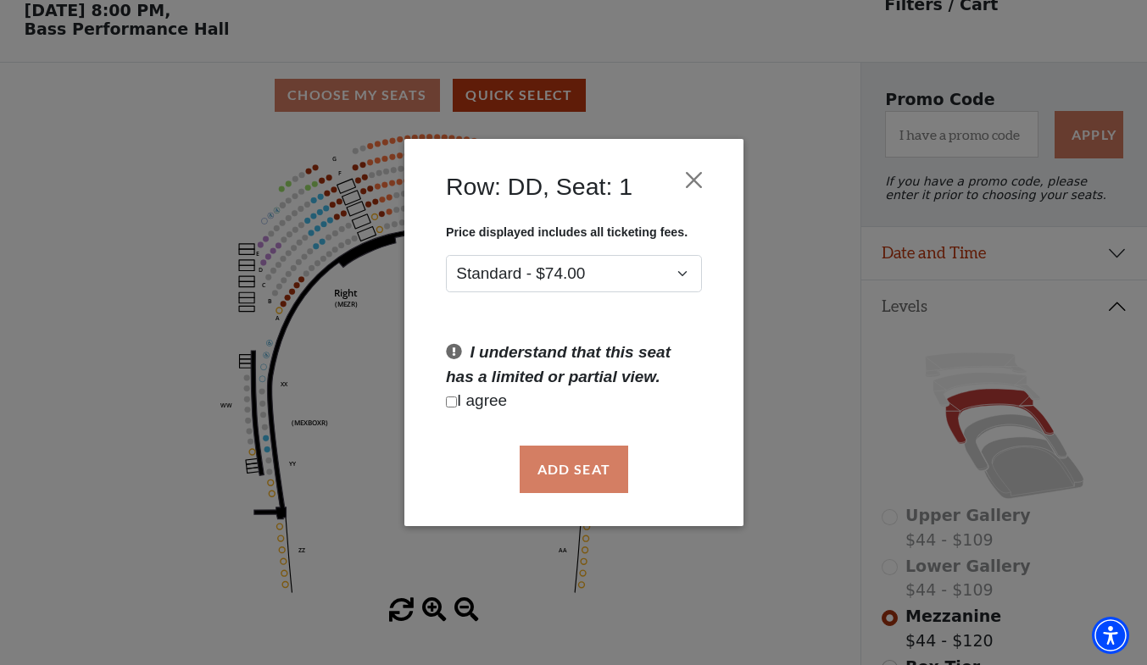
click at [453, 399] on input "Checkbox field" at bounding box center [451, 402] width 11 height 11
checkbox input "true"
click at [592, 460] on button "Add Seat" at bounding box center [573, 469] width 109 height 47
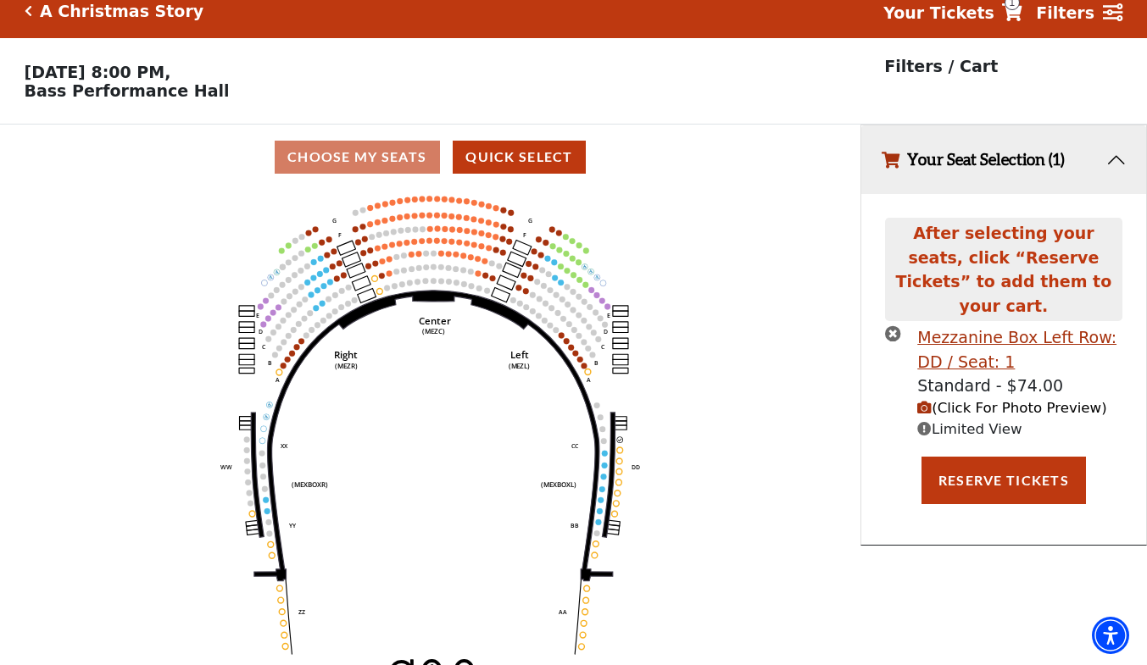
scroll to position [0, 0]
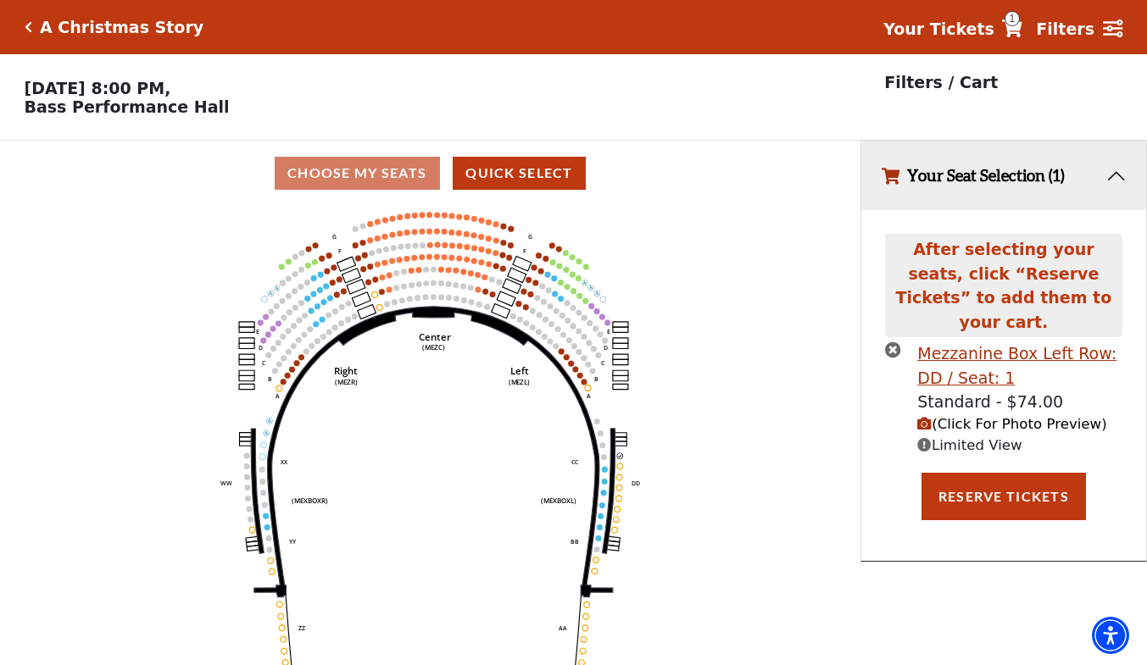
click at [941, 416] on span "(Click For Photo Preview)" at bounding box center [1011, 424] width 189 height 16
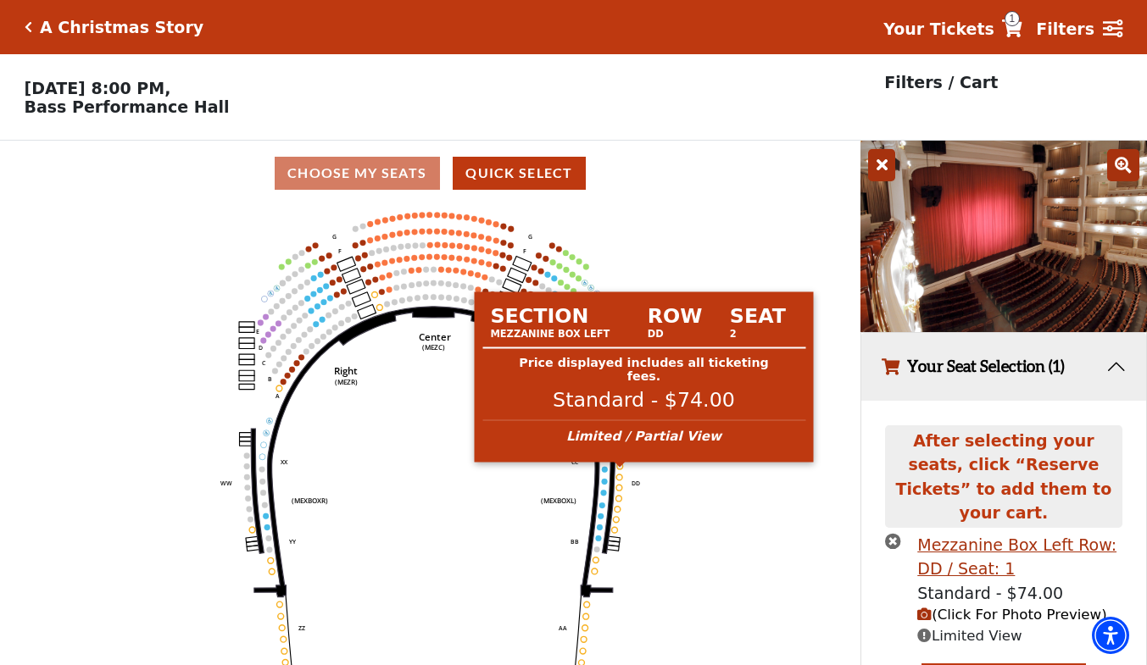
click at [620, 470] on circle at bounding box center [620, 467] width 6 height 6
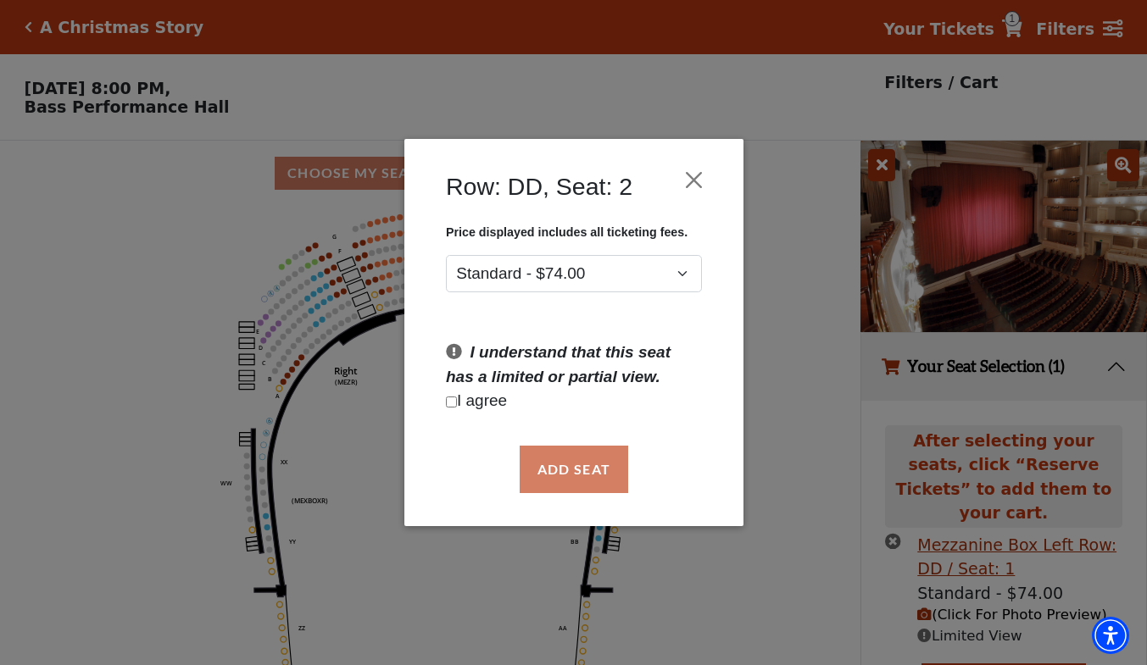
click at [449, 403] on input "Checkbox field" at bounding box center [451, 402] width 11 height 11
checkbox input "true"
click at [587, 466] on button "Add Seat" at bounding box center [573, 469] width 109 height 47
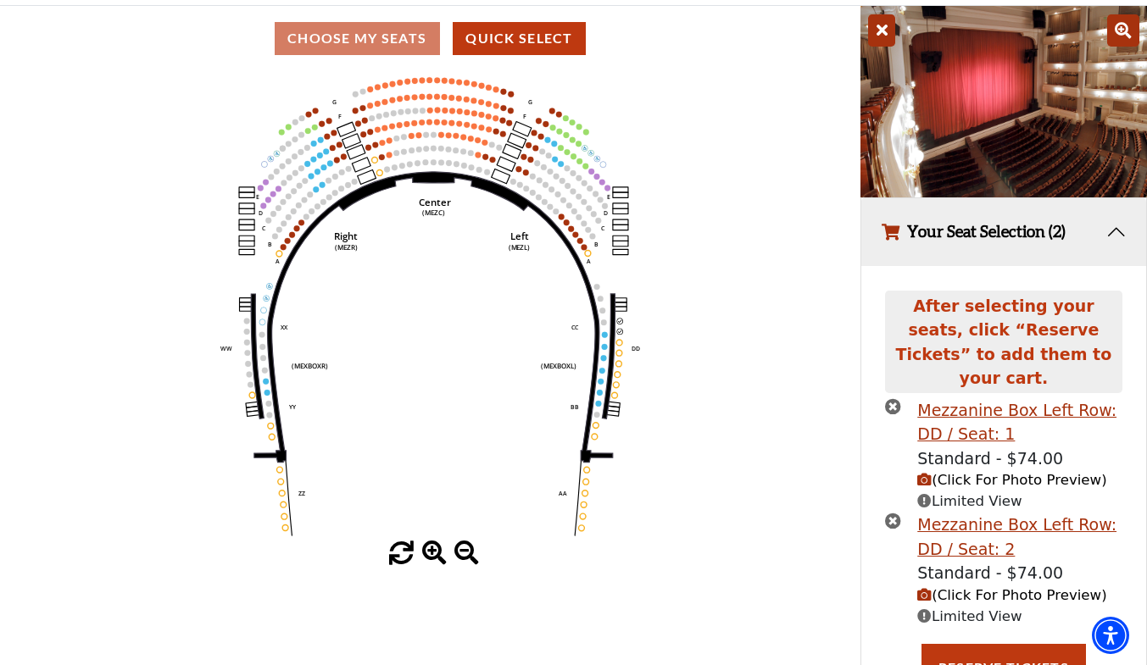
scroll to position [142, 0]
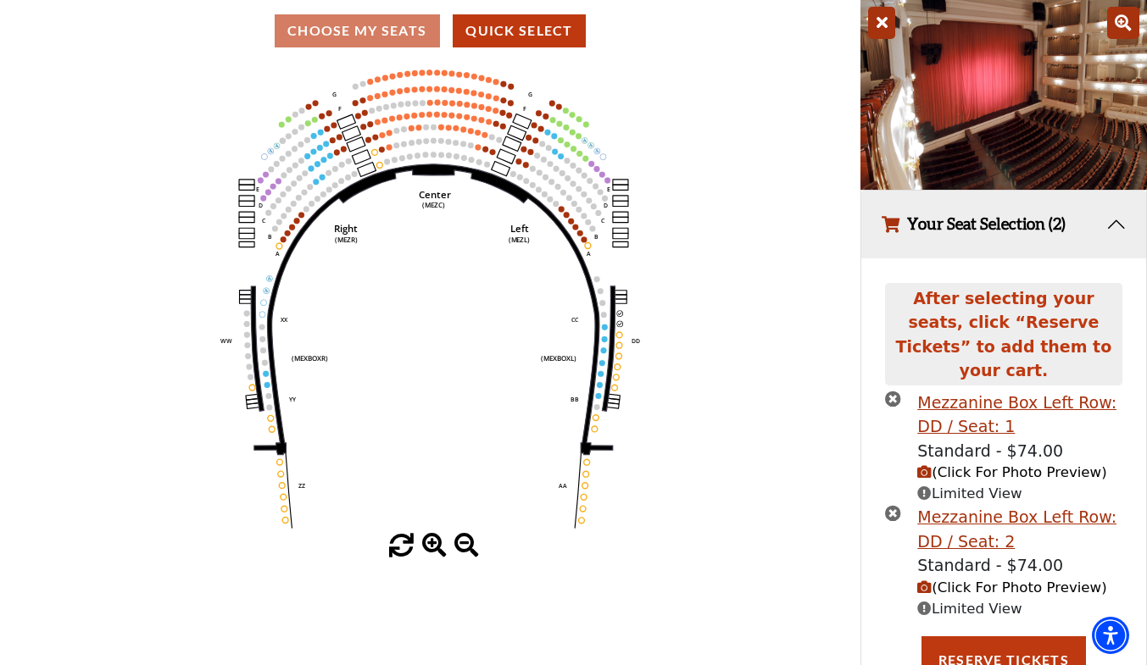
click at [890, 505] on icon "times-circle" at bounding box center [893, 513] width 16 height 16
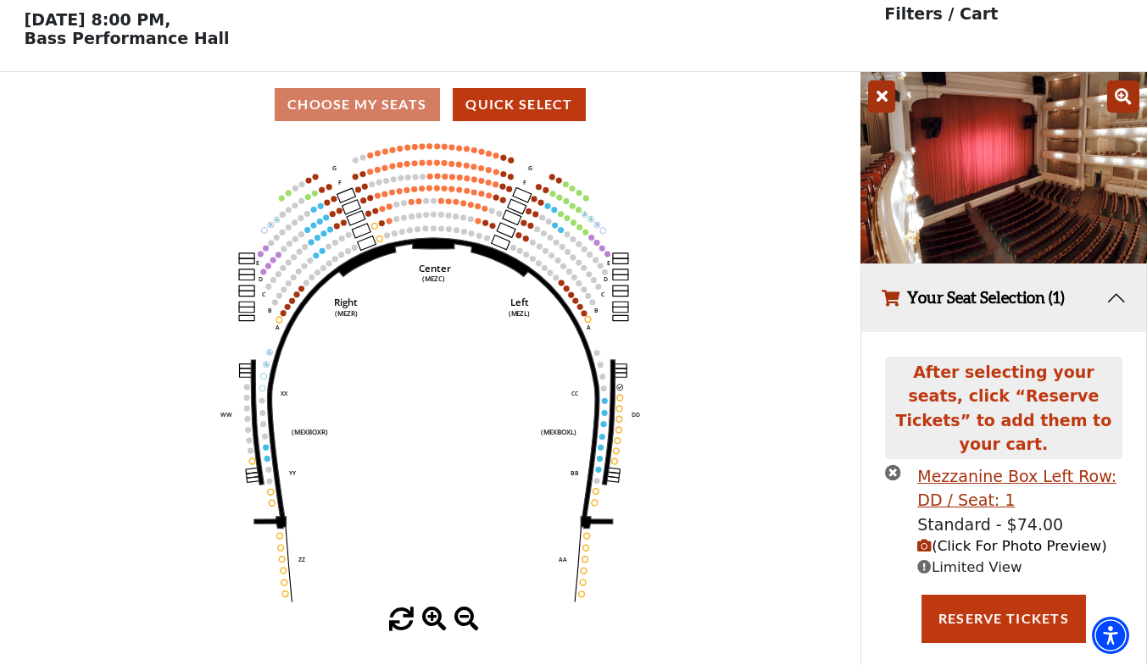
click at [896, 465] on icon "times-circle" at bounding box center [893, 473] width 16 height 16
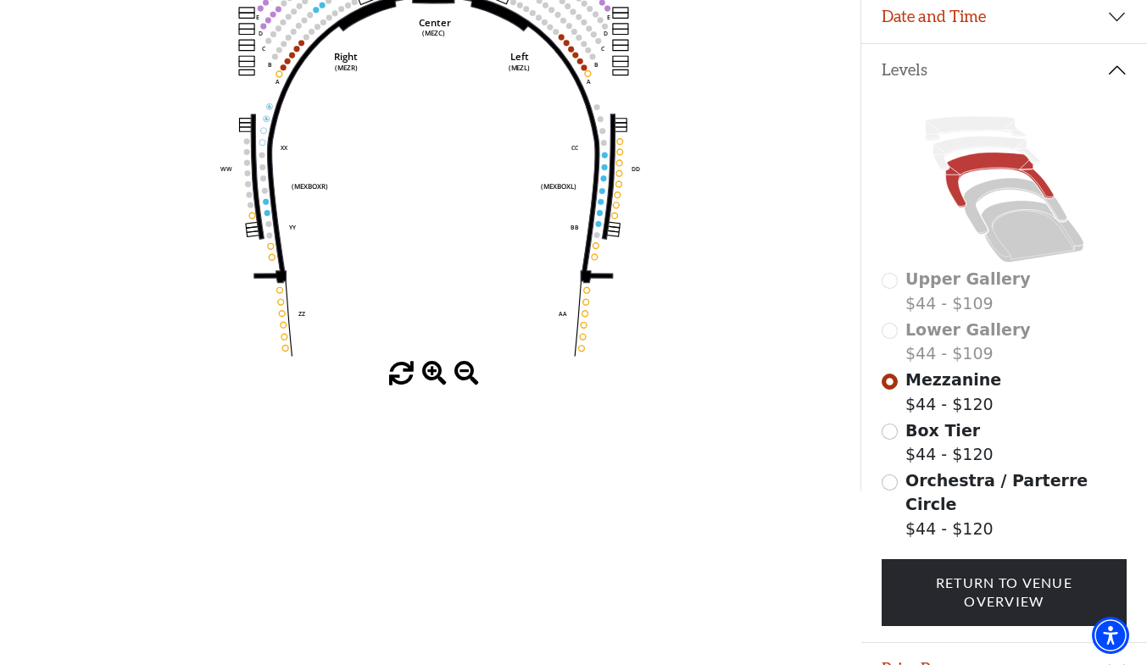
scroll to position [315, 0]
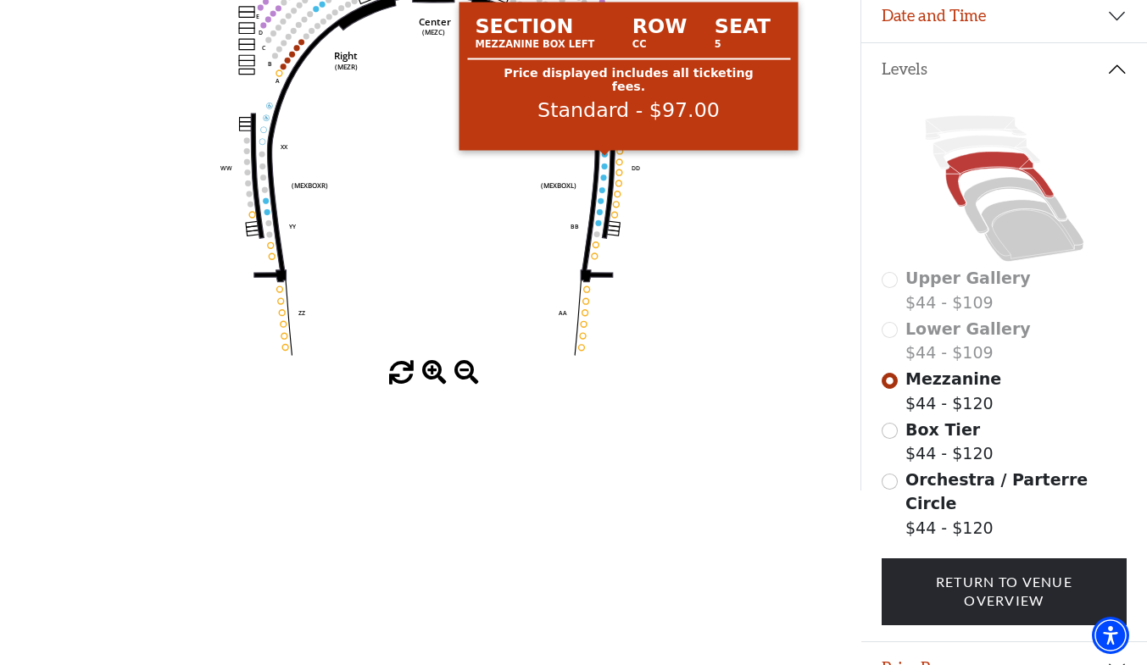
click at [604, 158] on circle at bounding box center [605, 155] width 6 height 6
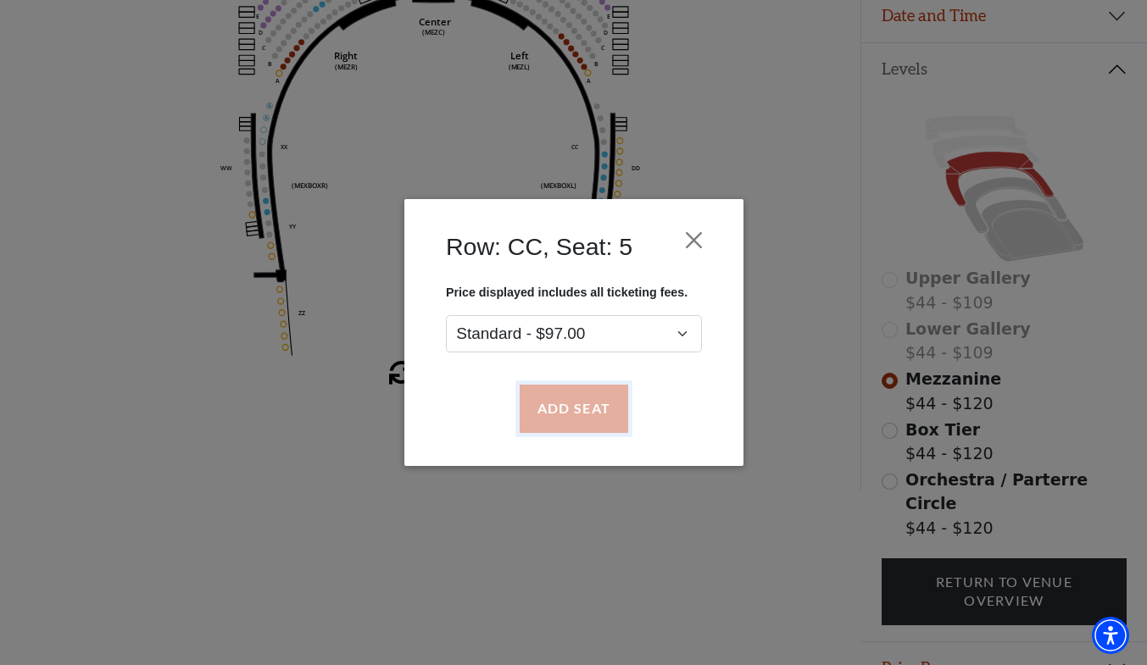
click at [568, 396] on button "Add Seat" at bounding box center [573, 409] width 109 height 47
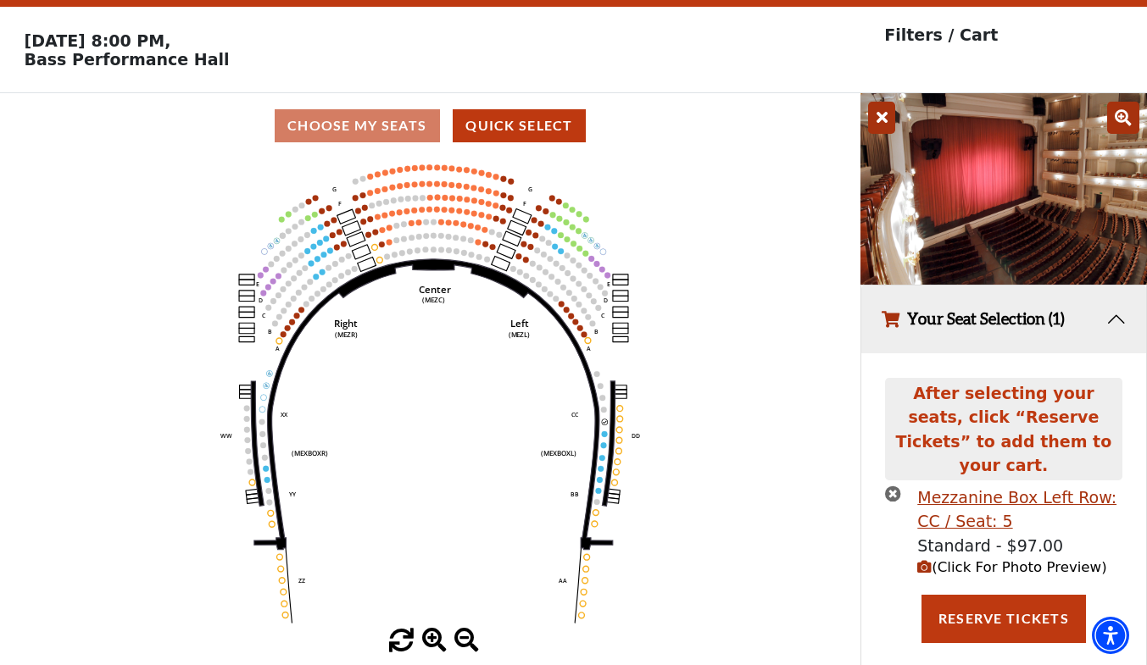
scroll to position [7, 0]
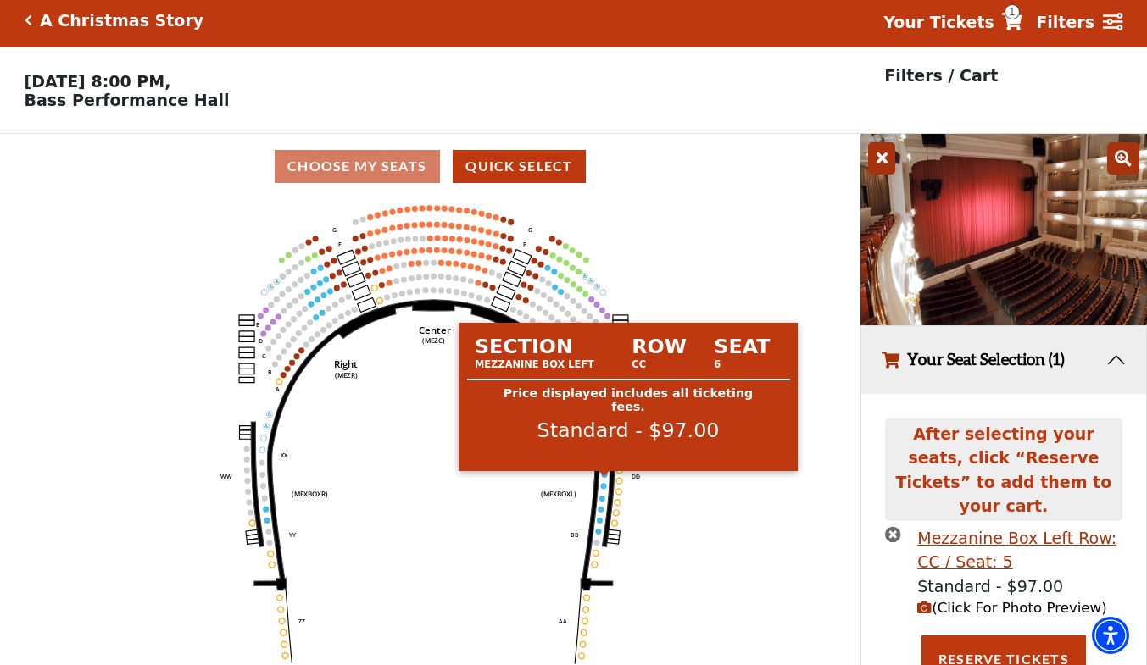
click at [604, 478] on circle at bounding box center [605, 475] width 6 height 6
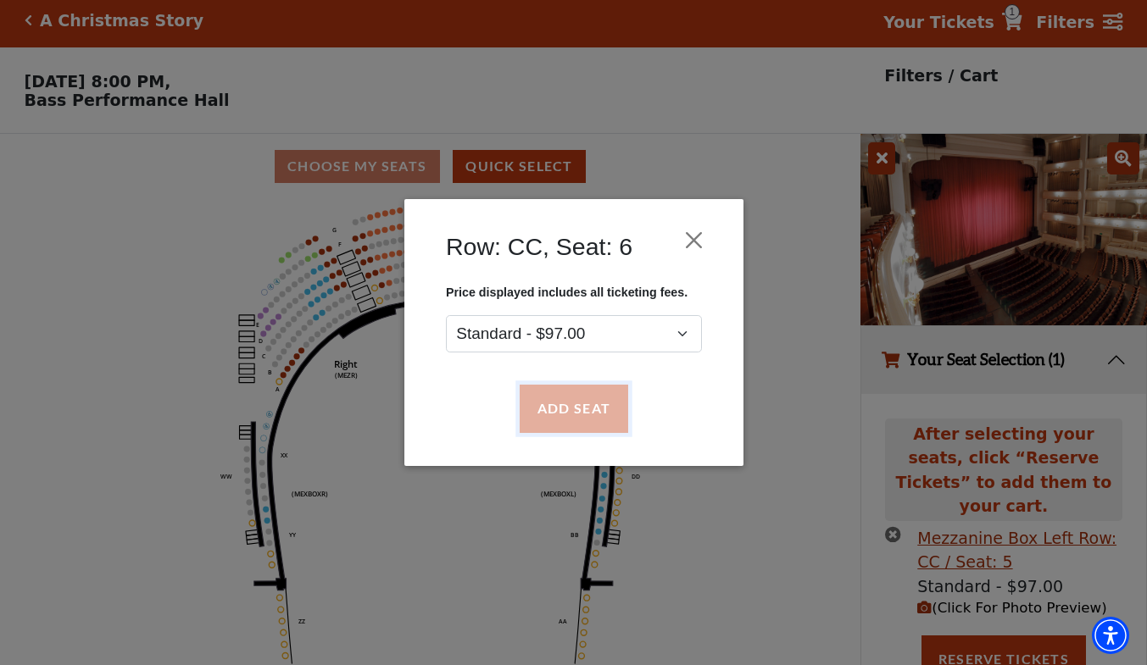
click at [582, 419] on button "Add Seat" at bounding box center [573, 409] width 109 height 47
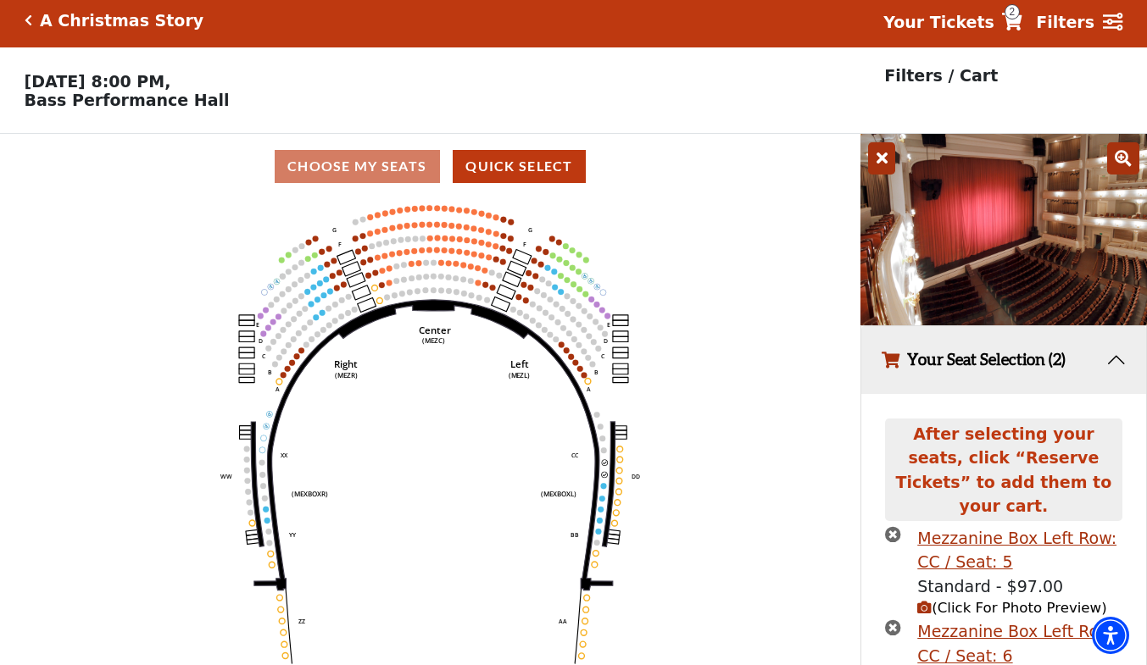
scroll to position [100, 0]
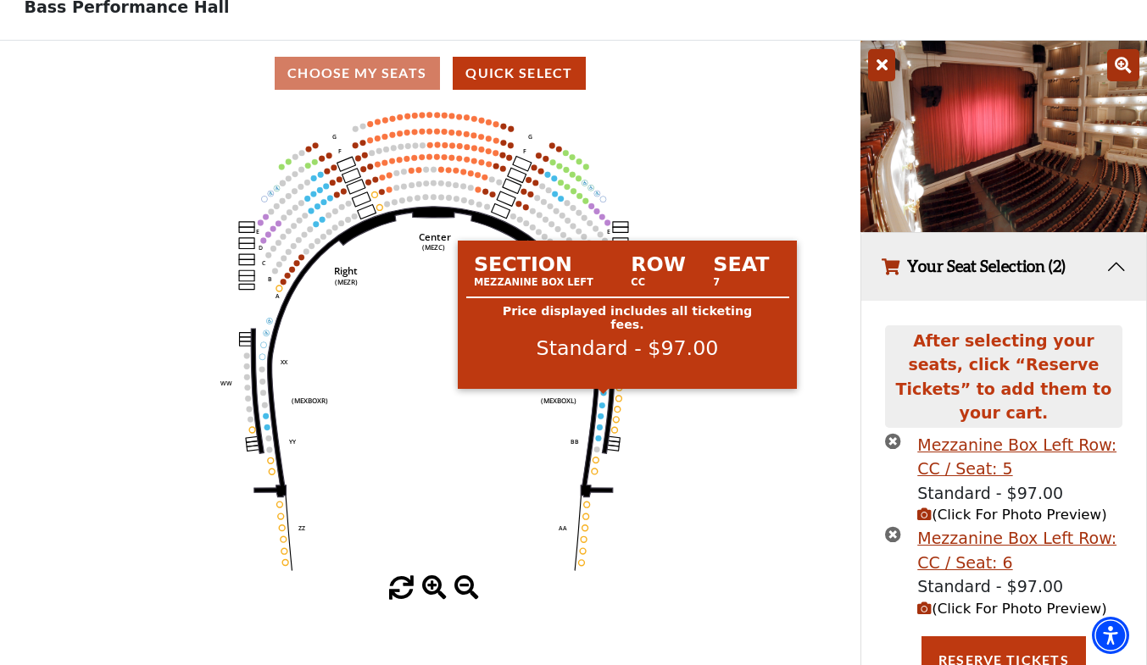
click at [603, 396] on circle at bounding box center [603, 393] width 6 height 6
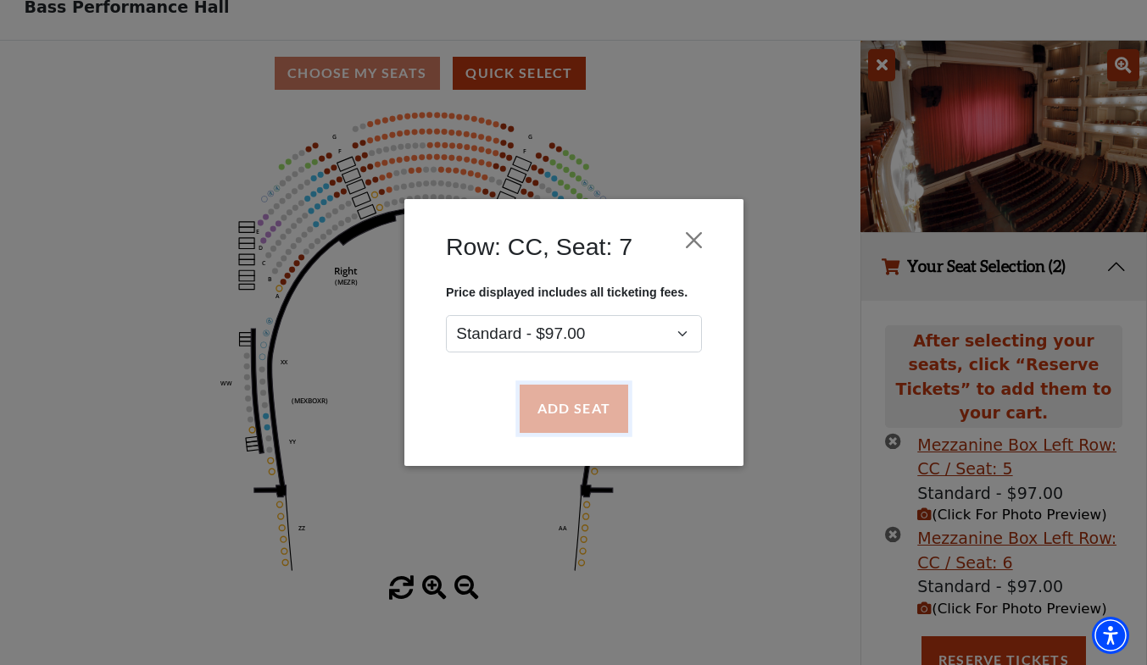
click at [571, 407] on button "Add Seat" at bounding box center [573, 409] width 109 height 47
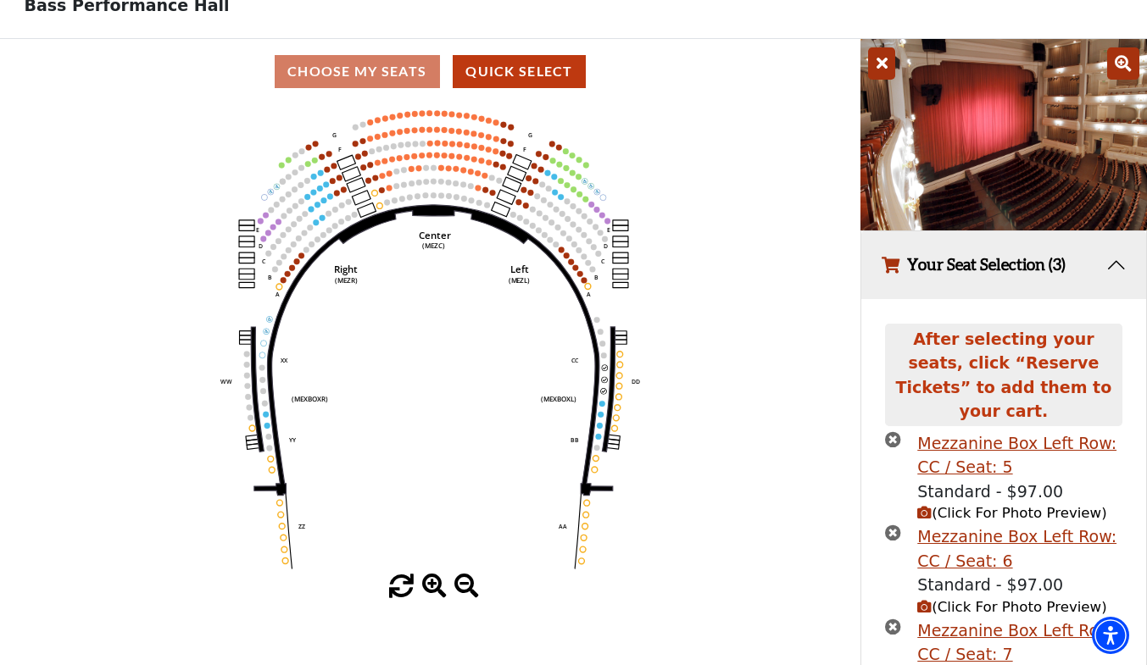
scroll to position [194, 0]
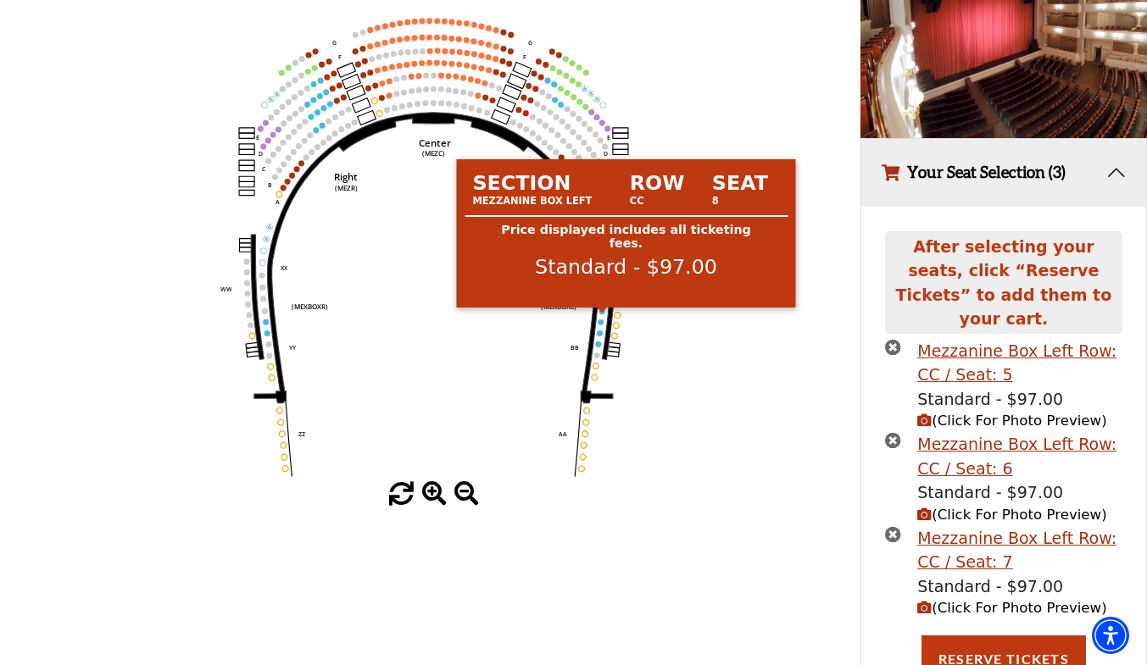
click at [601, 315] on circle at bounding box center [602, 312] width 6 height 6
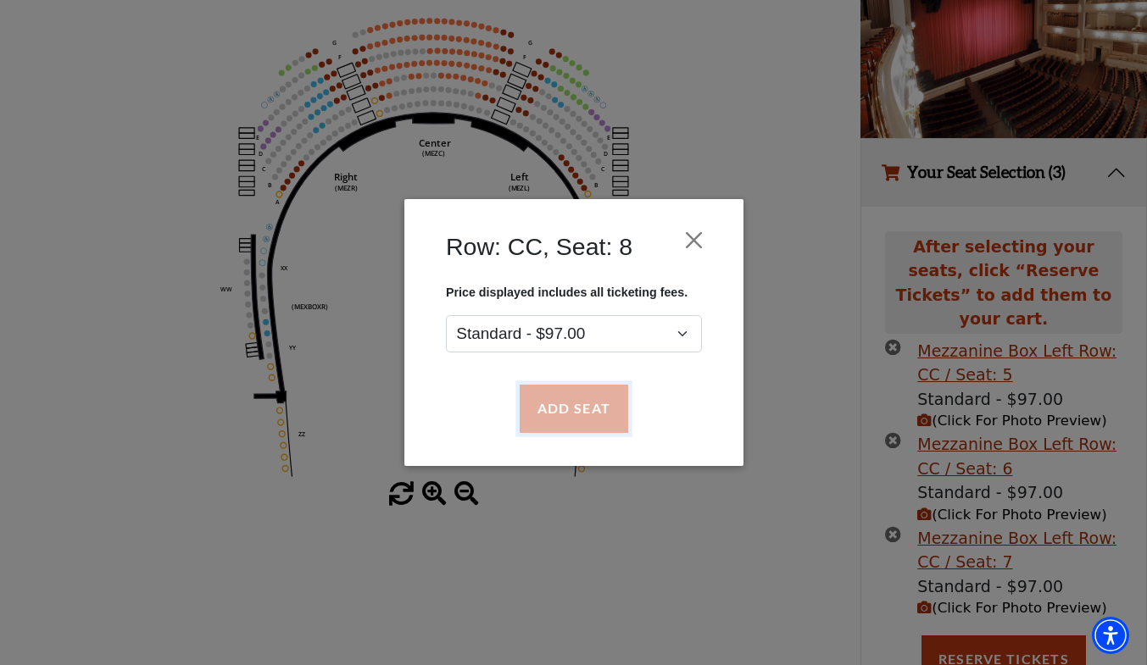
click at [560, 403] on button "Add Seat" at bounding box center [573, 409] width 109 height 47
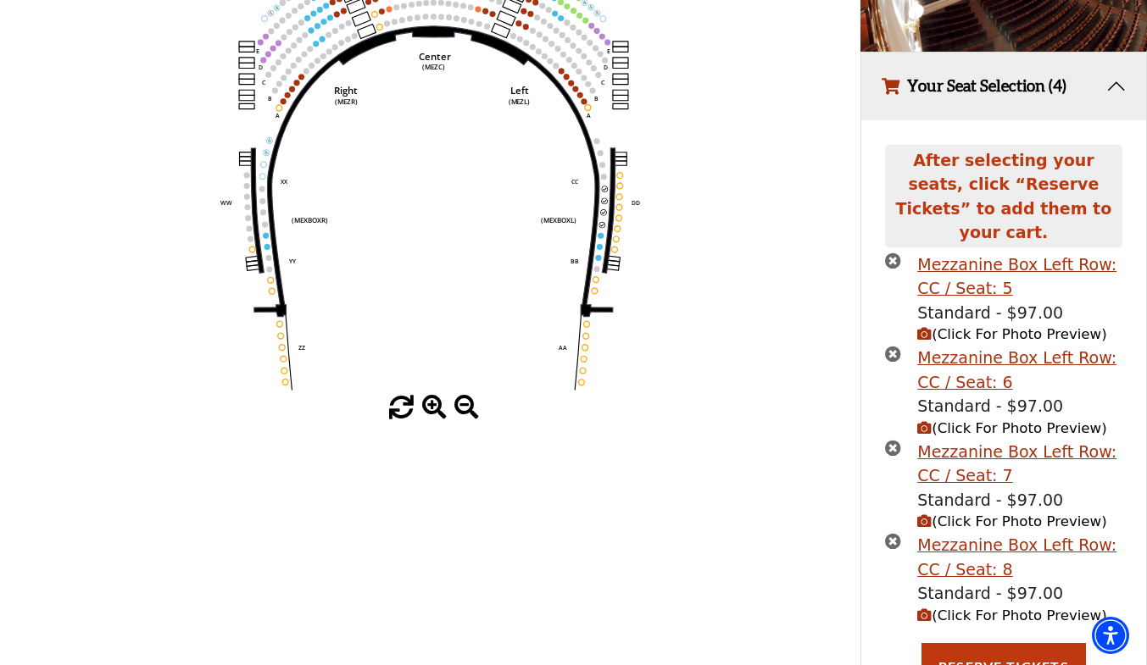
scroll to position [287, 0]
